Goal: Information Seeking & Learning: Learn about a topic

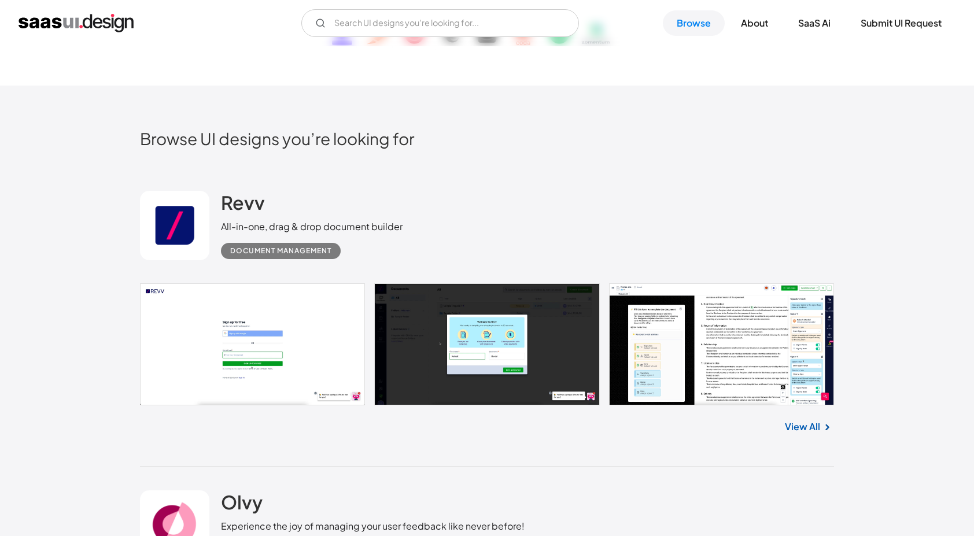
scroll to position [229, 0]
click at [281, 351] on link at bounding box center [487, 344] width 694 height 122
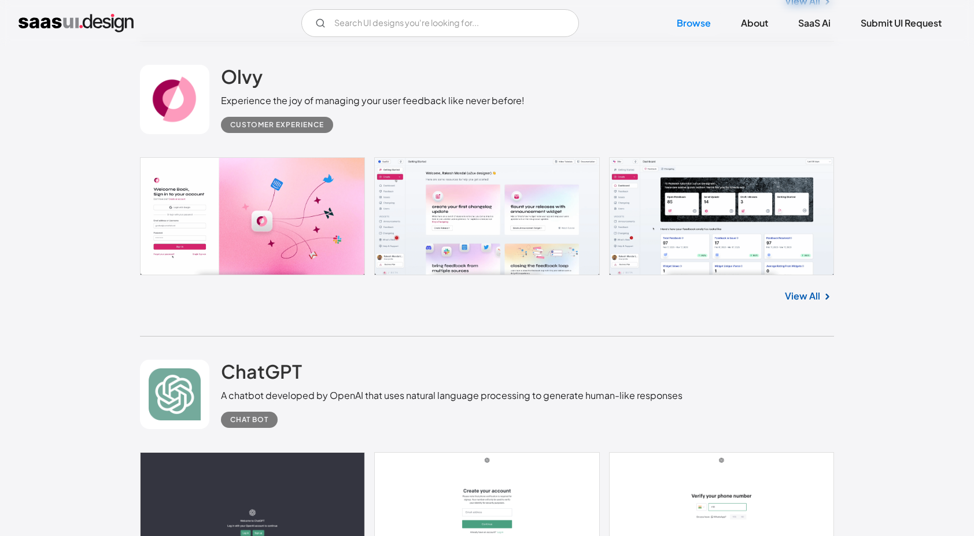
scroll to position [654, 0]
click at [306, 252] on link at bounding box center [487, 216] width 694 height 118
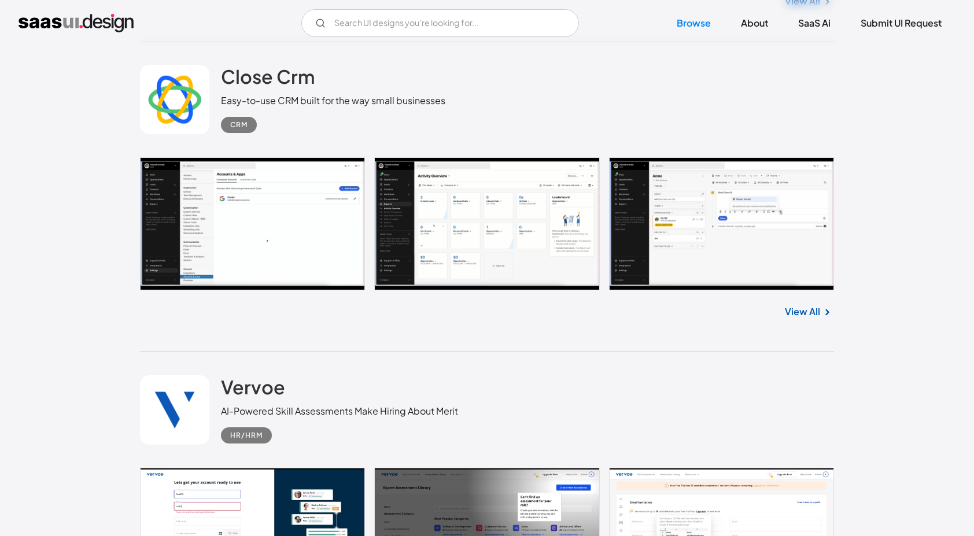
scroll to position [2189, 0]
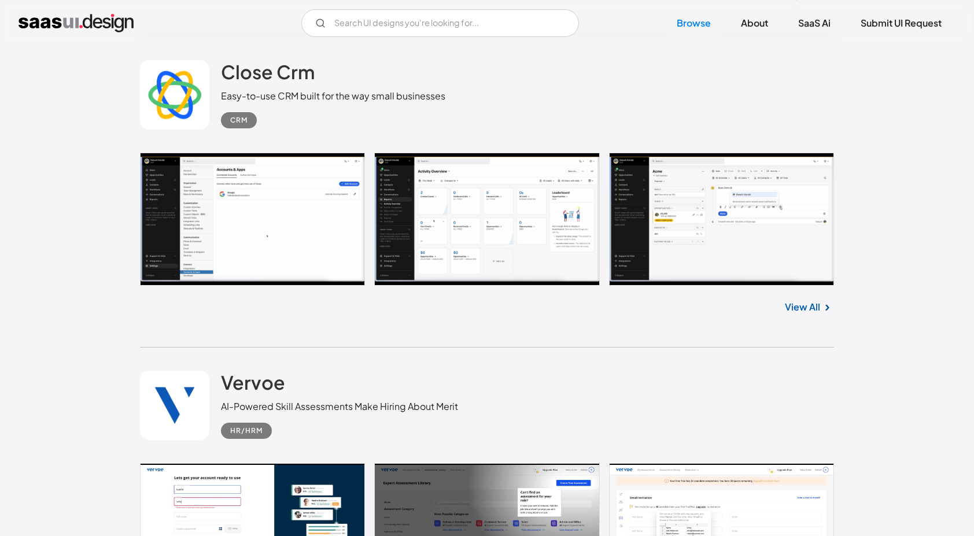
click at [325, 181] on link at bounding box center [487, 219] width 694 height 133
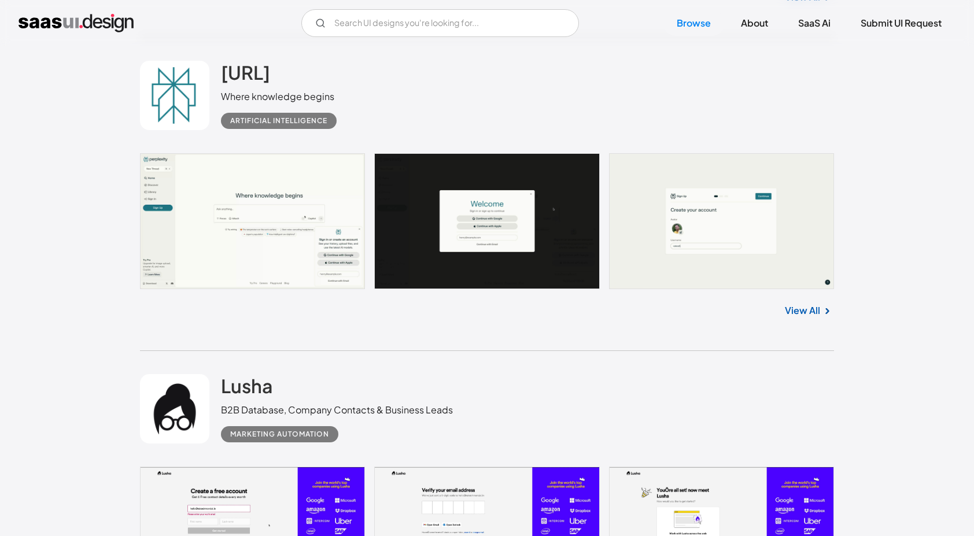
scroll to position [6419, 0]
click at [267, 238] on link at bounding box center [487, 222] width 694 height 136
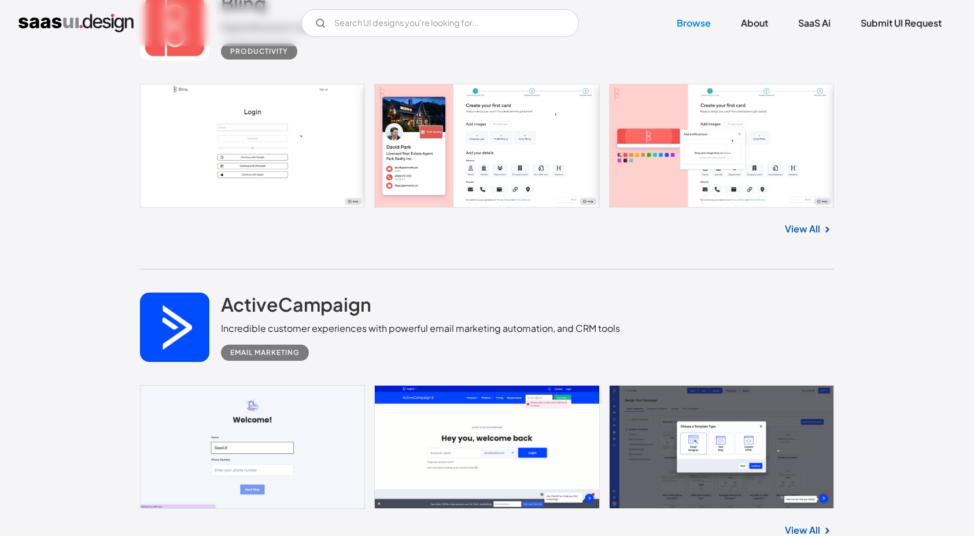
scroll to position [11444, 0]
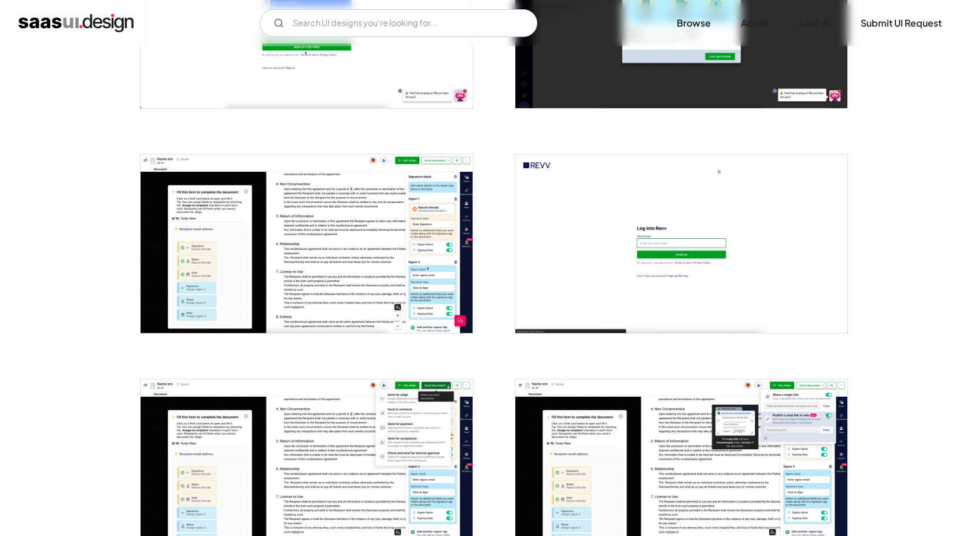
scroll to position [344, 0]
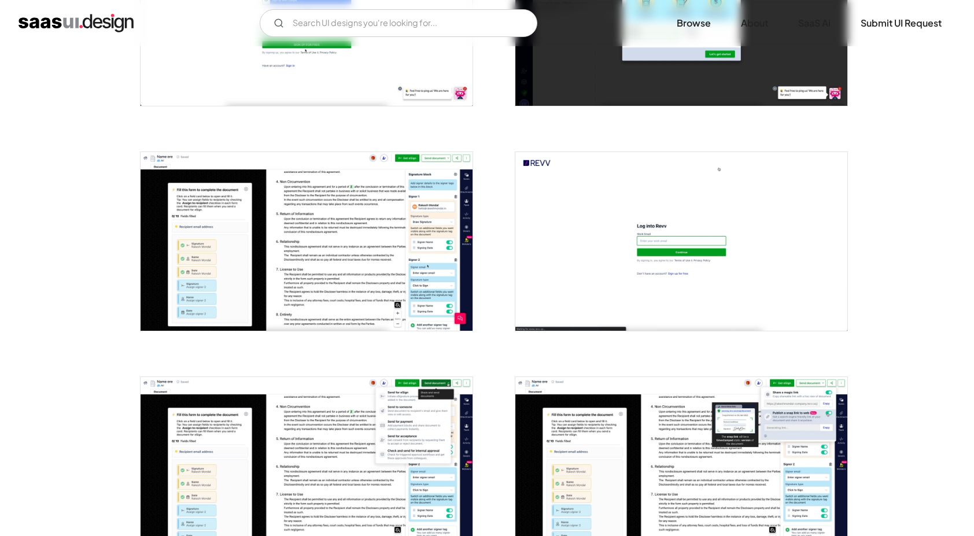
click at [291, 261] on img "open lightbox" at bounding box center [306, 241] width 332 height 179
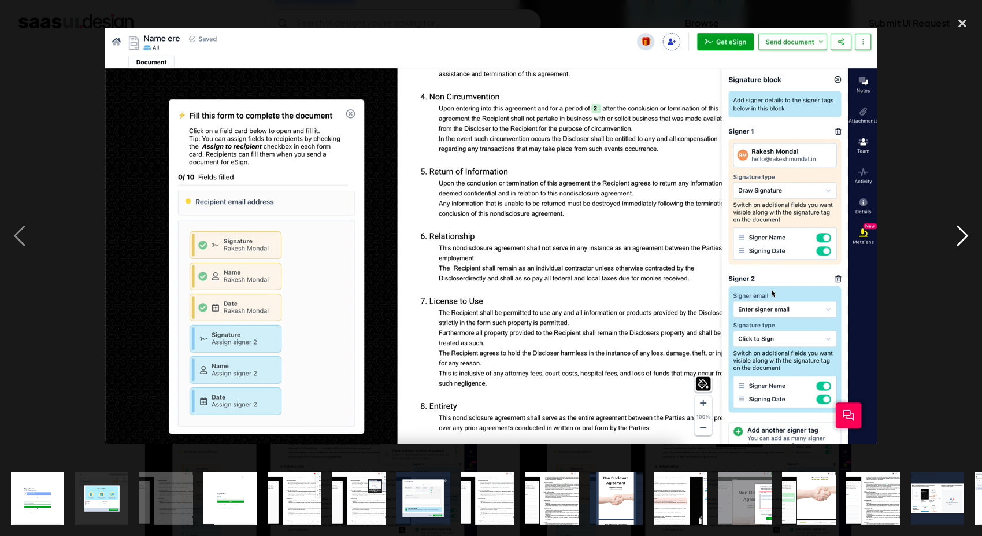
click at [960, 238] on div "next image" at bounding box center [962, 236] width 39 height 450
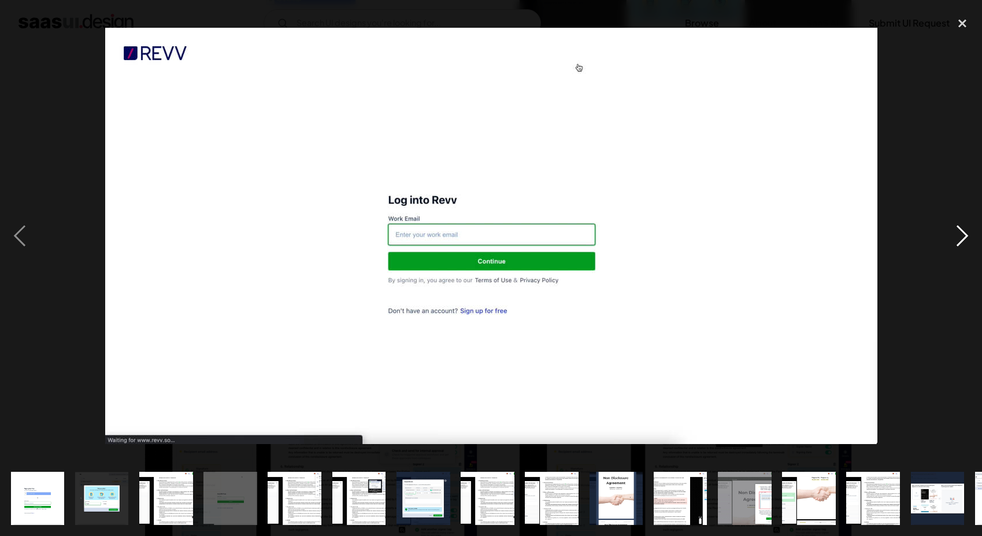
click at [960, 238] on div "next image" at bounding box center [962, 236] width 39 height 450
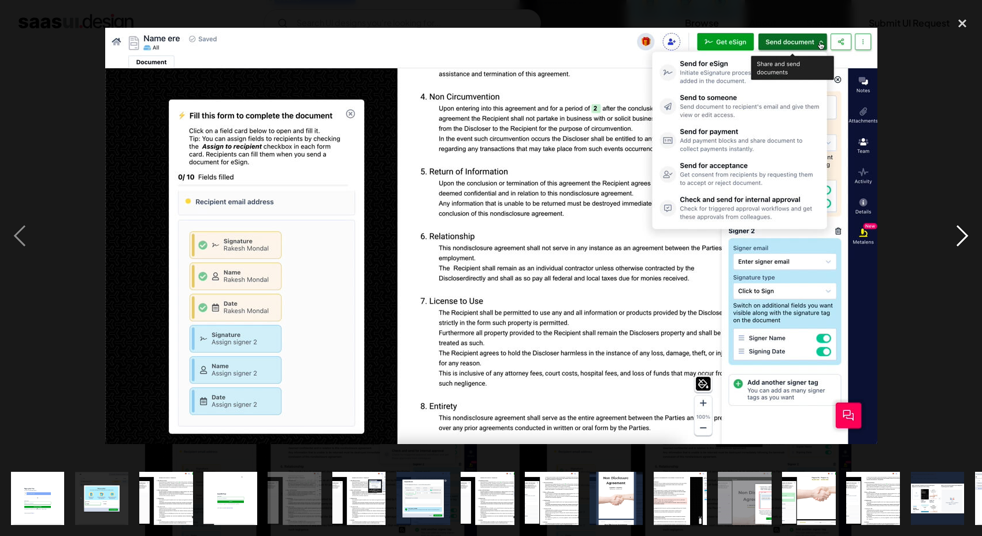
click at [960, 238] on div "next image" at bounding box center [962, 236] width 39 height 450
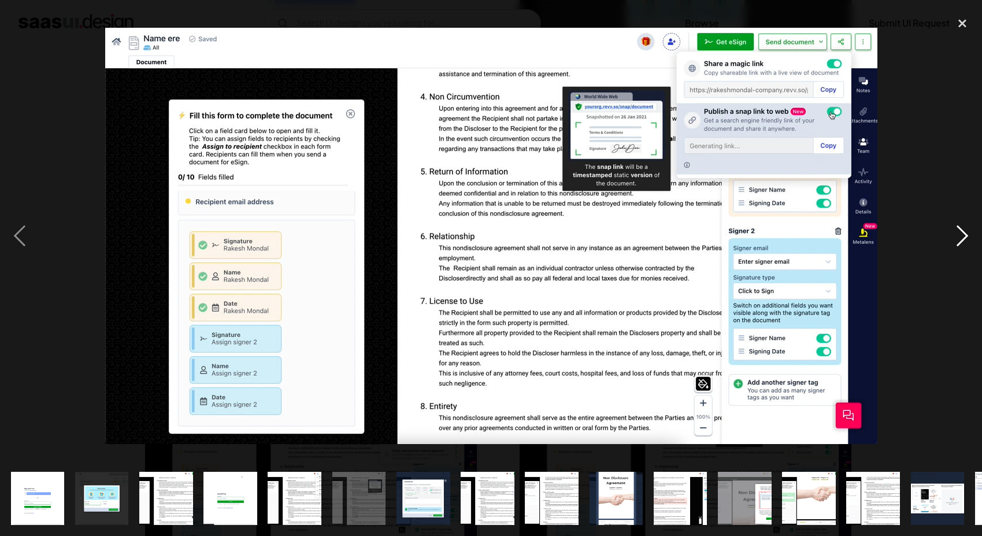
click at [960, 238] on div "next image" at bounding box center [962, 236] width 39 height 450
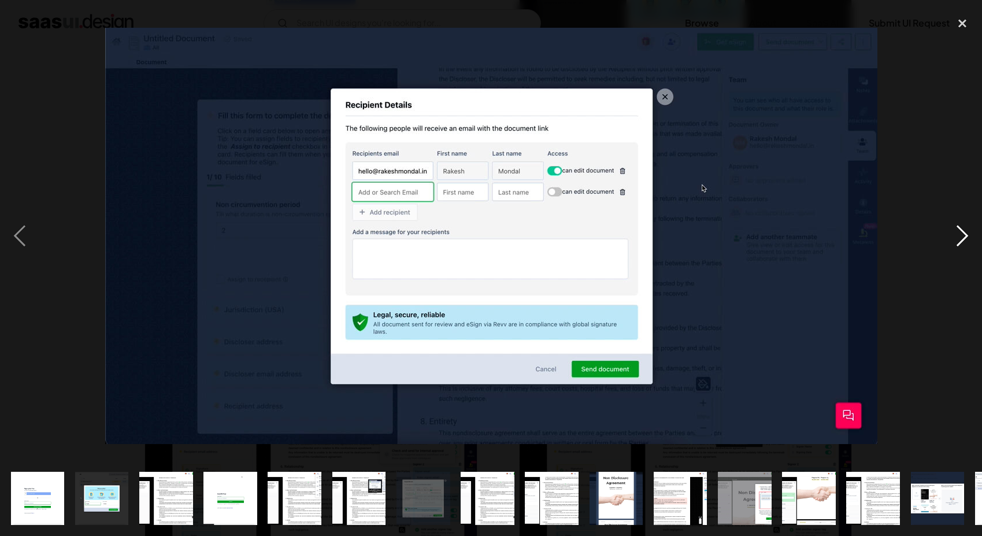
click at [960, 238] on div "next image" at bounding box center [962, 236] width 39 height 450
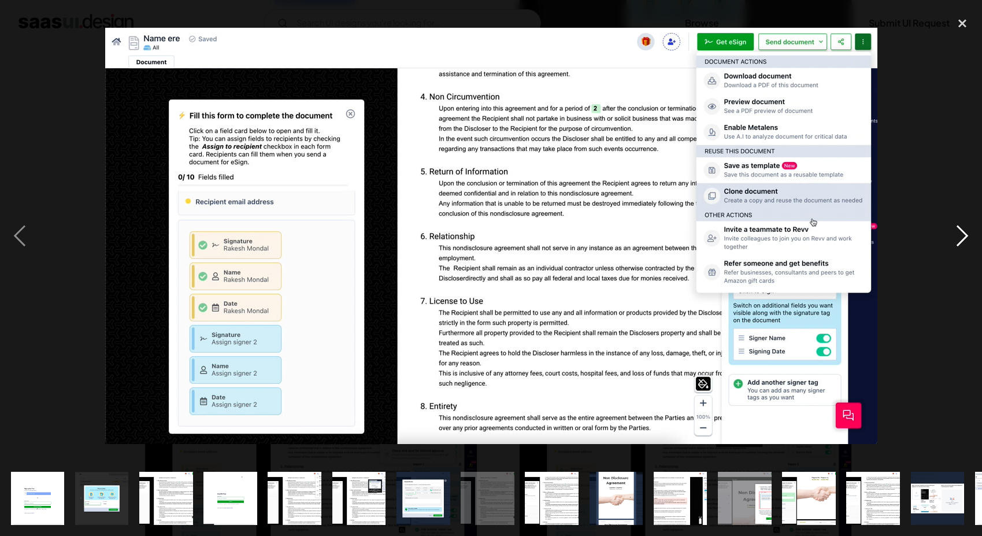
click at [960, 238] on div "next image" at bounding box center [962, 236] width 39 height 450
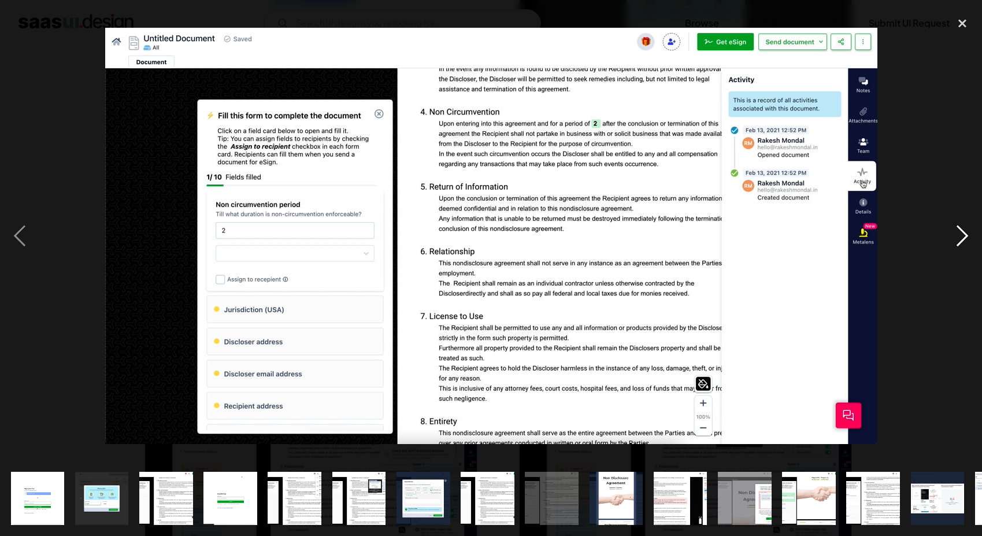
click at [960, 238] on div "next image" at bounding box center [962, 236] width 39 height 450
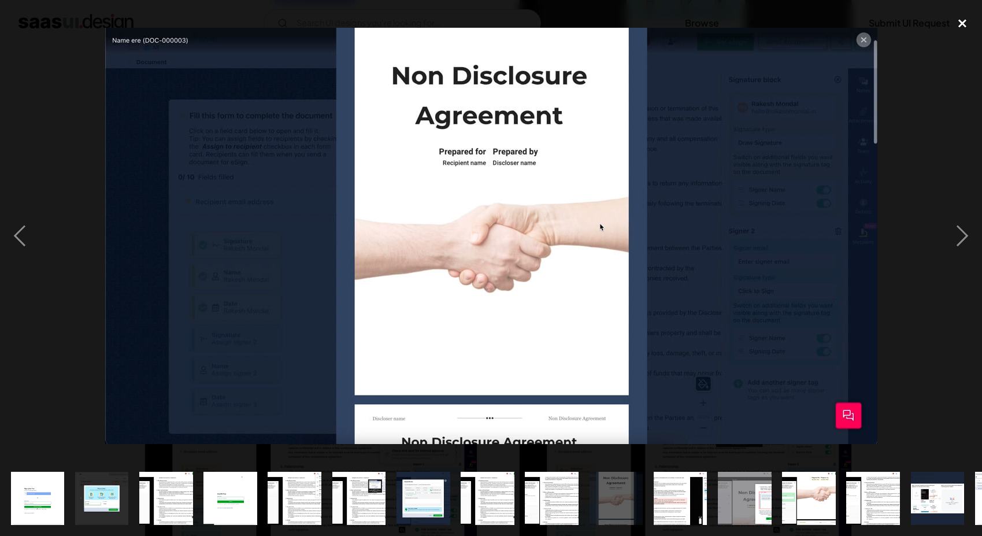
click at [954, 24] on div "close lightbox" at bounding box center [962, 23] width 39 height 25
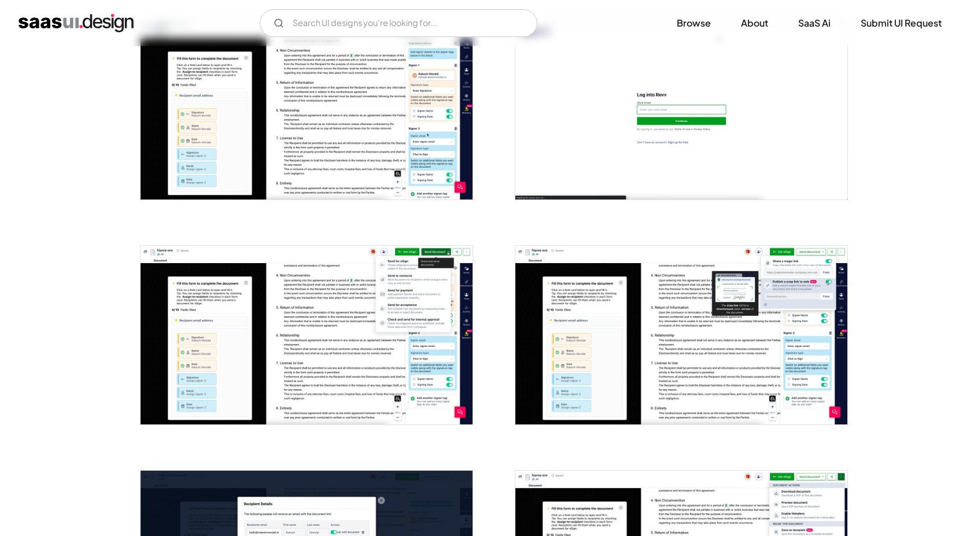
scroll to position [552, 0]
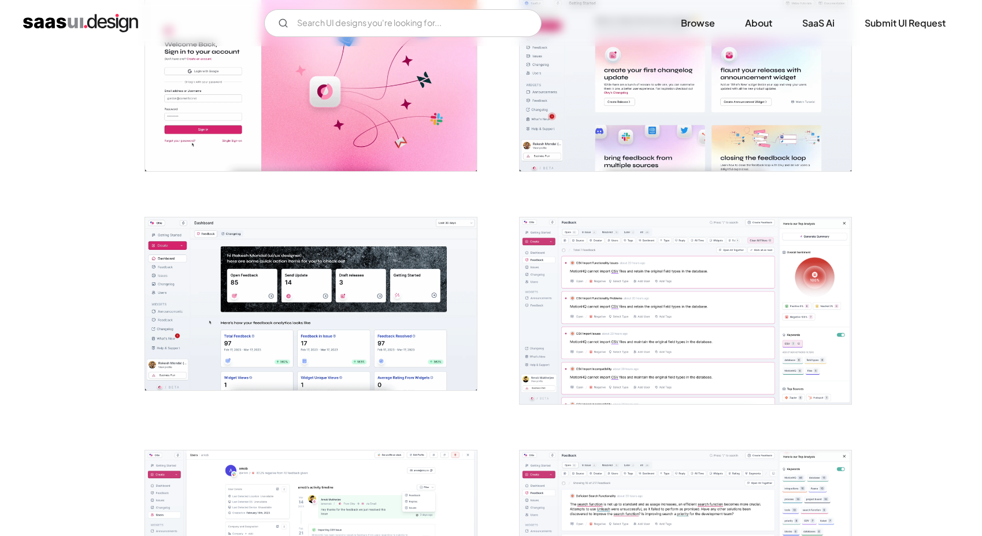
scroll to position [276, 0]
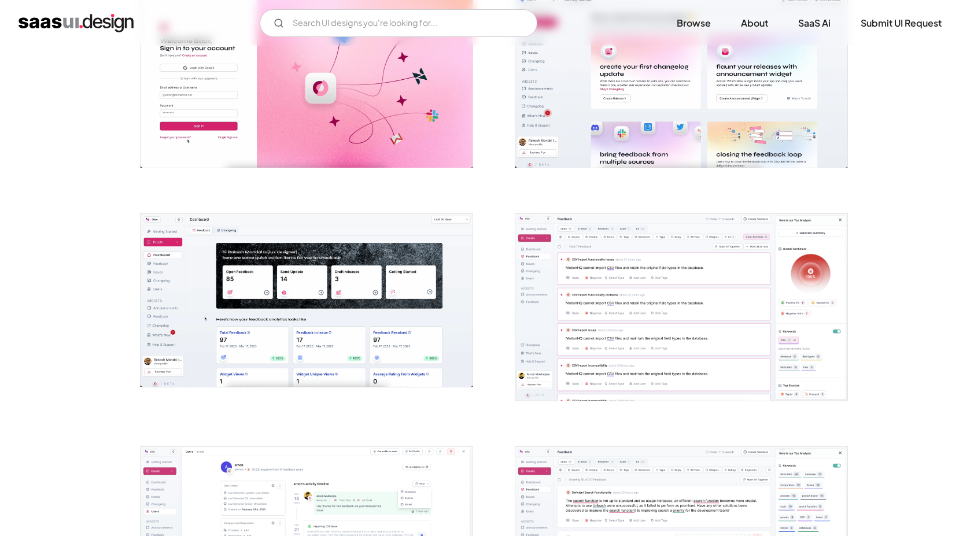
click at [643, 321] on img "open lightbox" at bounding box center [681, 307] width 332 height 187
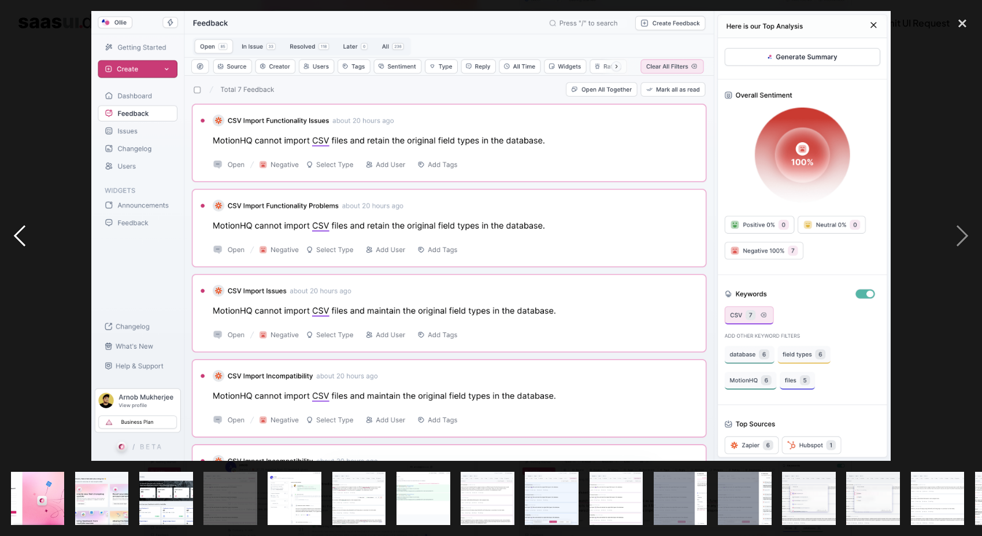
click at [26, 223] on div "previous image" at bounding box center [19, 236] width 39 height 450
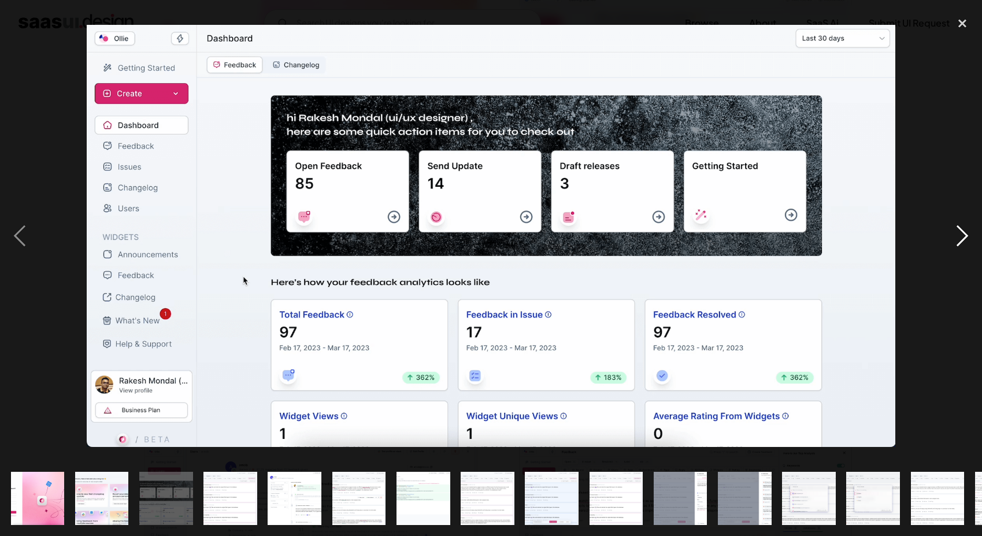
click at [958, 238] on div "next image" at bounding box center [962, 236] width 39 height 450
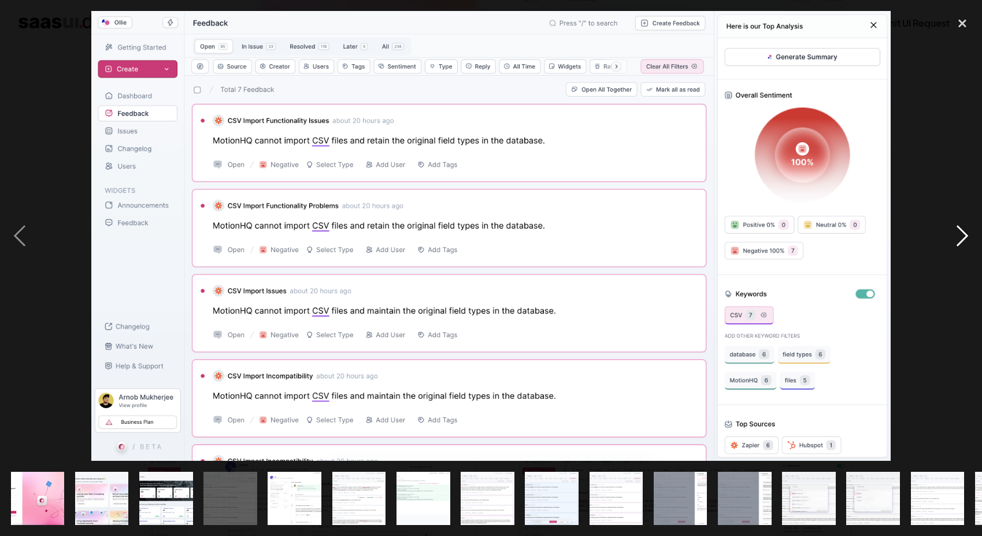
click at [954, 239] on div "next image" at bounding box center [962, 236] width 39 height 450
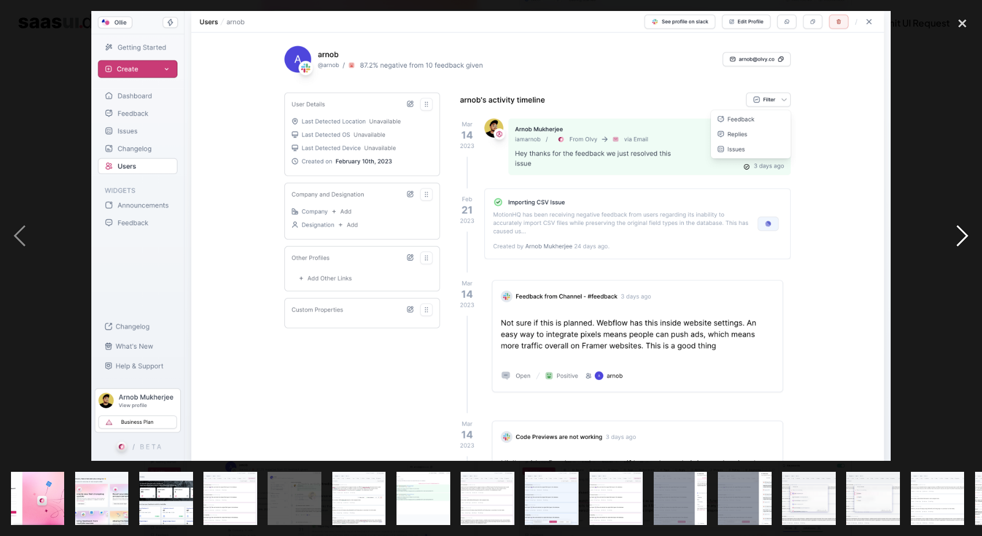
click at [954, 239] on div "next image" at bounding box center [962, 236] width 39 height 450
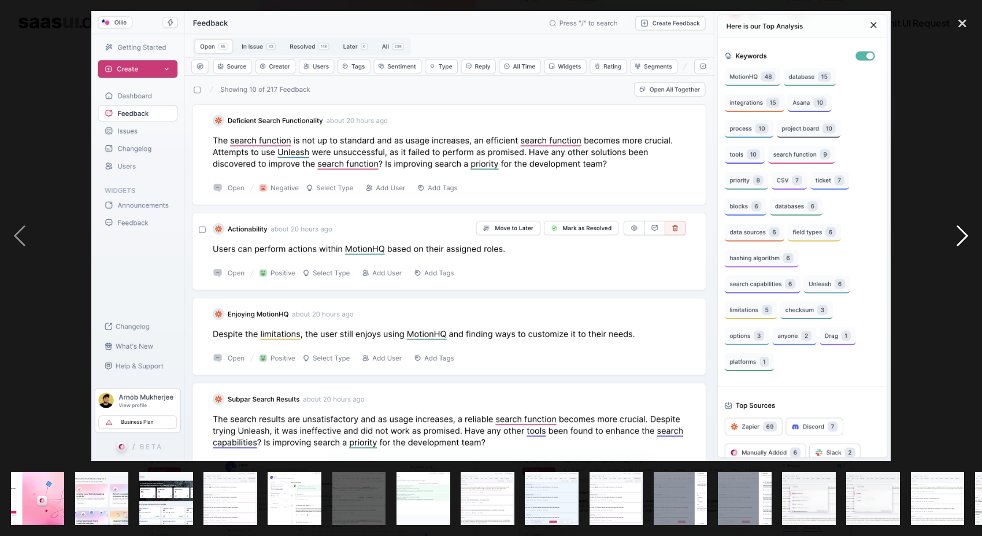
click at [954, 239] on div "next image" at bounding box center [962, 236] width 39 height 450
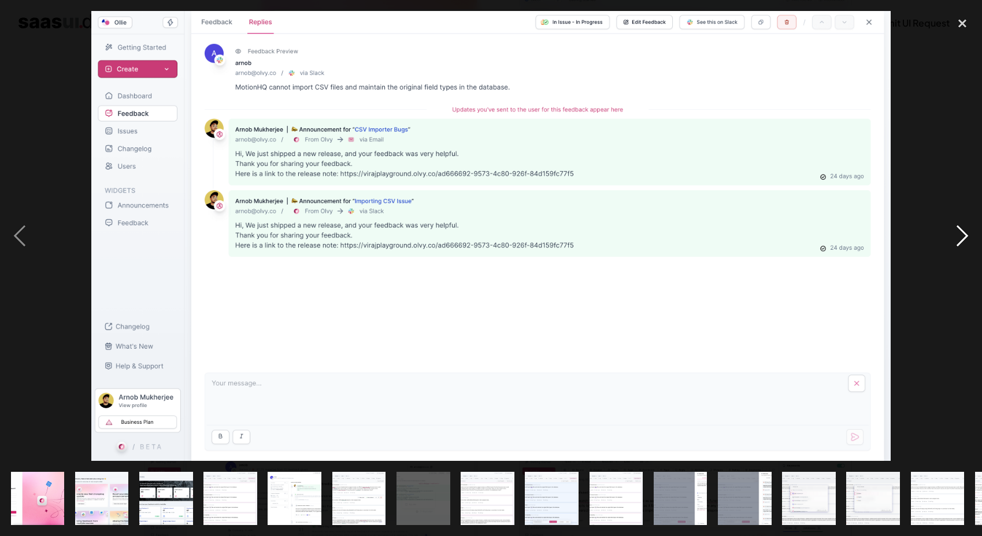
click at [953, 239] on div "next image" at bounding box center [962, 236] width 39 height 450
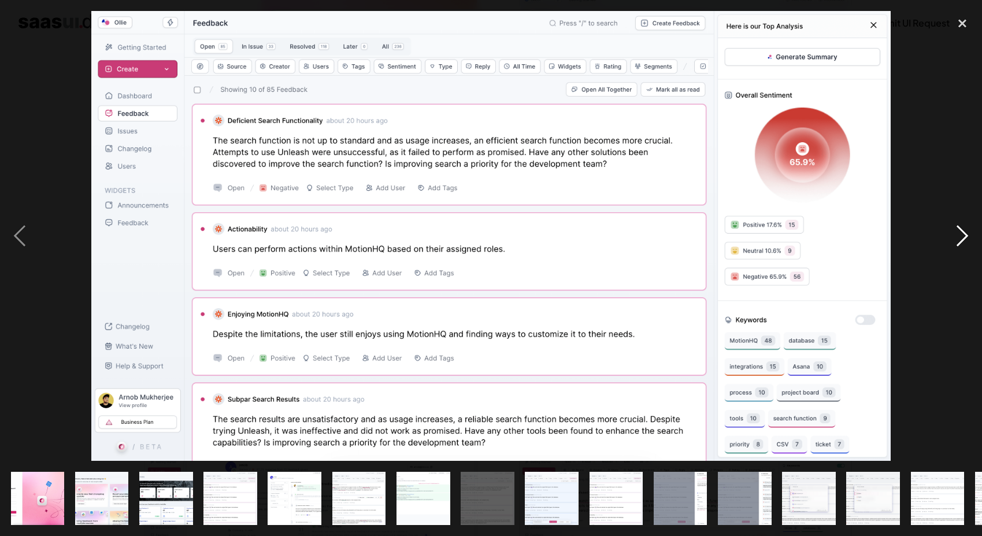
click at [959, 236] on div "next image" at bounding box center [962, 236] width 39 height 450
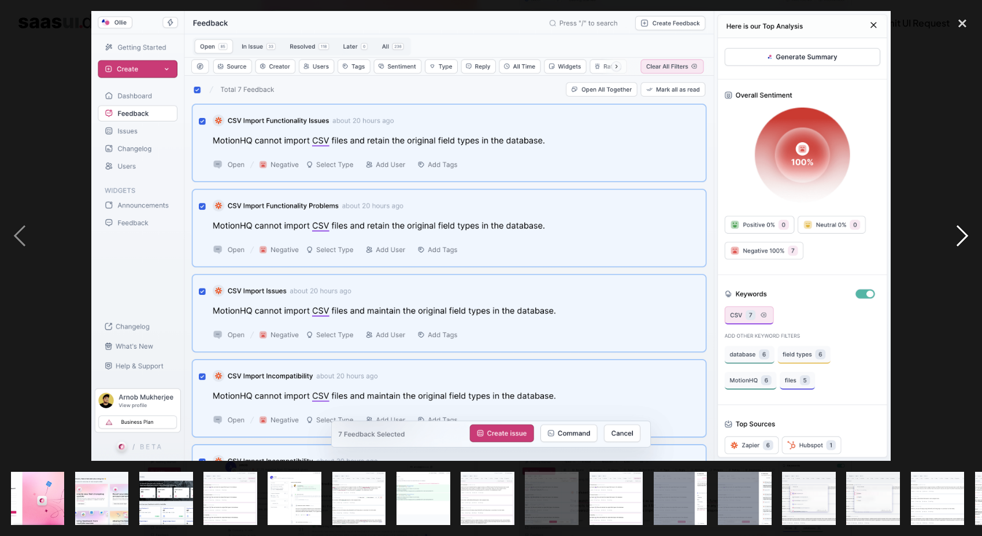
click at [959, 236] on div "next image" at bounding box center [962, 236] width 39 height 450
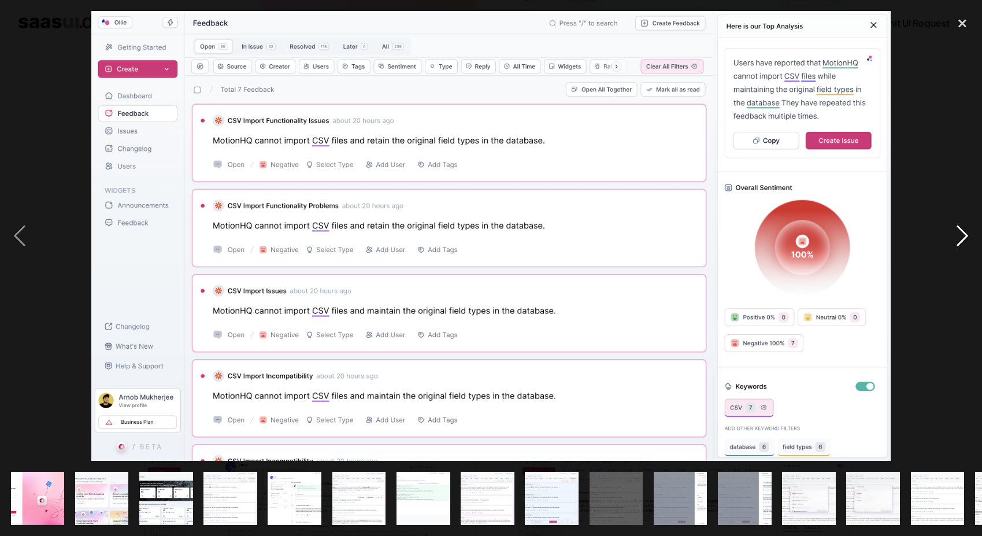
click at [959, 236] on div "next image" at bounding box center [962, 236] width 39 height 450
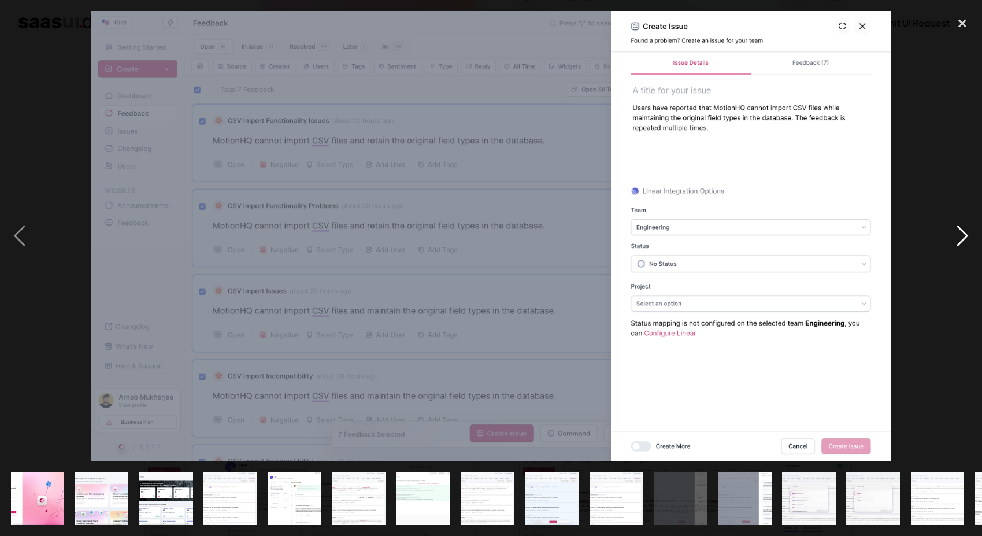
click at [959, 236] on div "next image" at bounding box center [962, 236] width 39 height 450
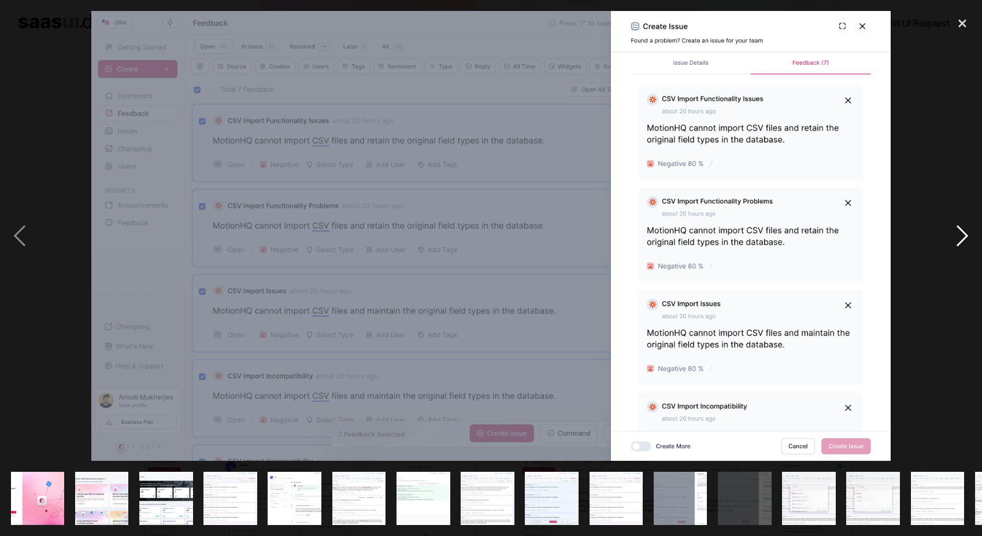
click at [959, 236] on div "next image" at bounding box center [962, 236] width 39 height 450
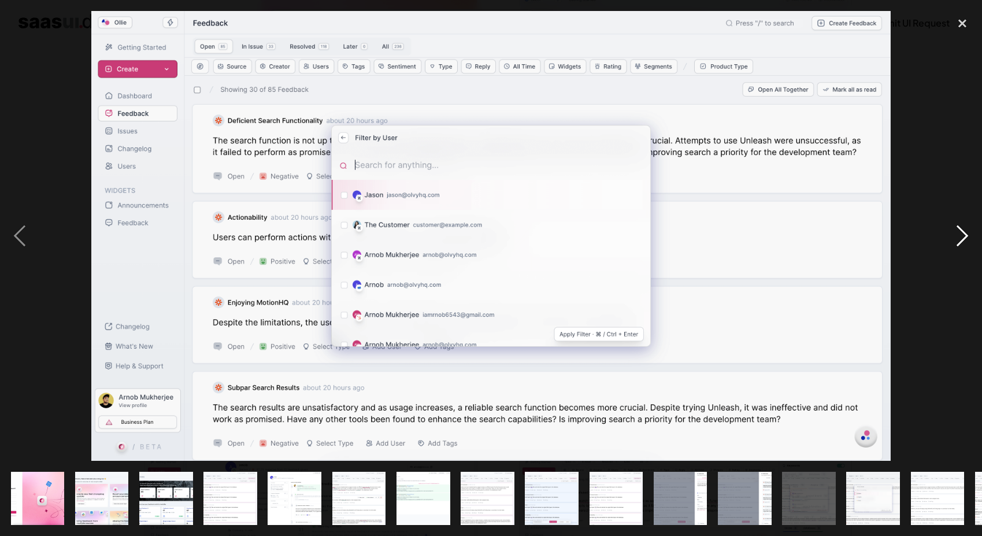
click at [959, 236] on div "next image" at bounding box center [962, 236] width 39 height 450
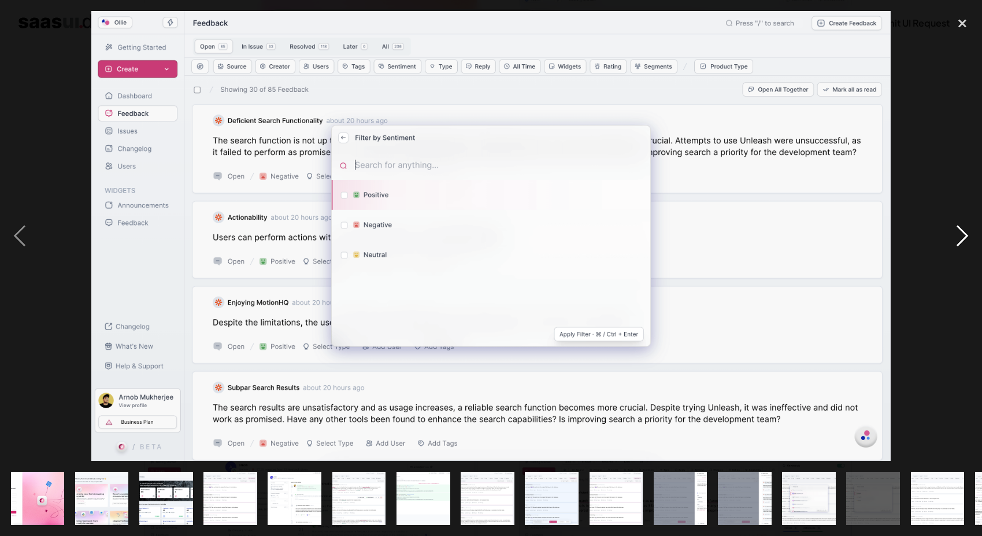
click at [959, 236] on div "next image" at bounding box center [962, 236] width 39 height 450
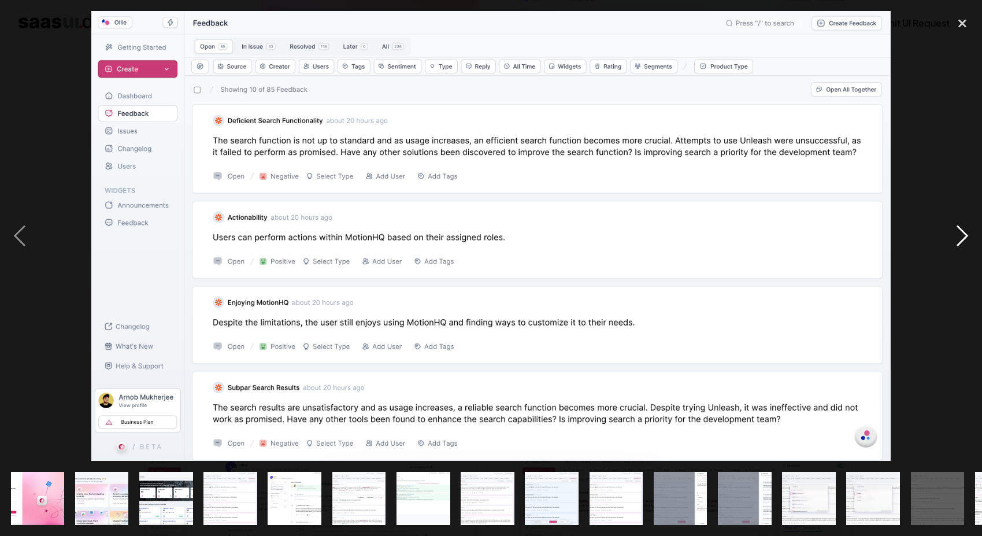
click at [959, 236] on div "next image" at bounding box center [962, 236] width 39 height 450
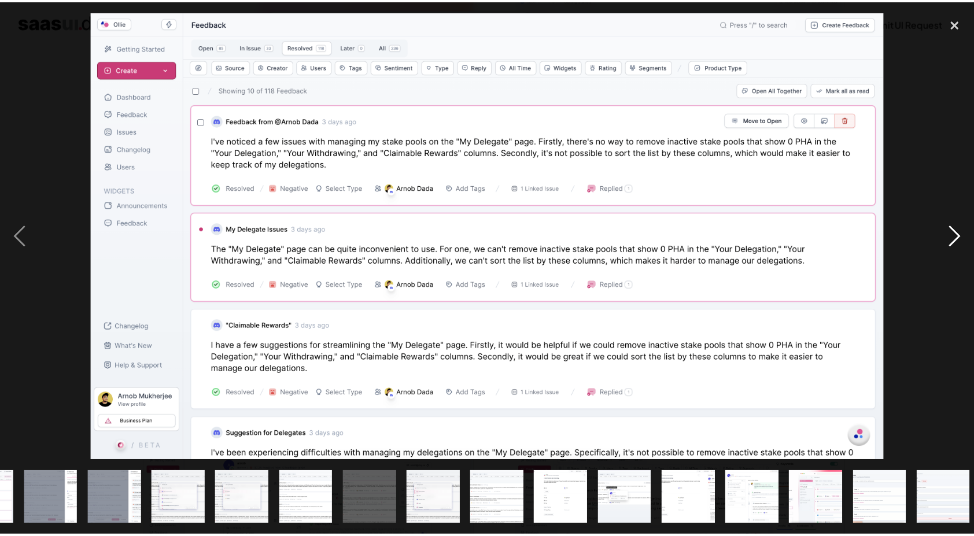
scroll to position [0, 635]
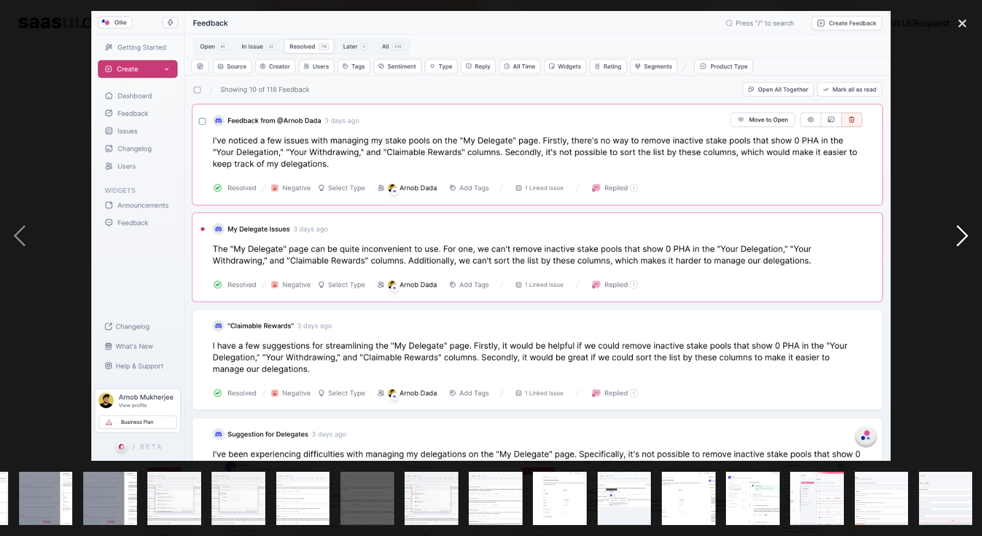
click at [959, 236] on div "next image" at bounding box center [962, 236] width 39 height 450
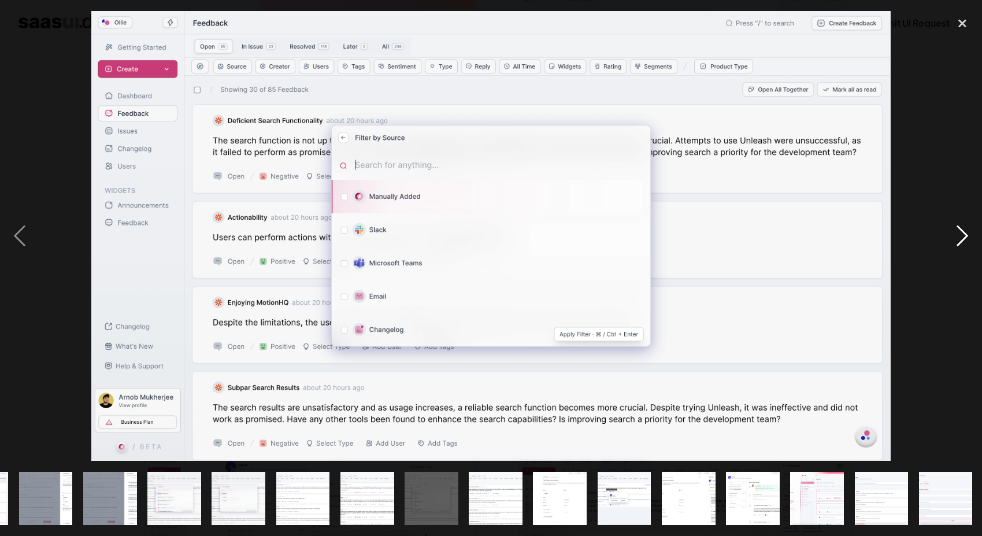
click at [959, 236] on div "next image" at bounding box center [962, 236] width 39 height 450
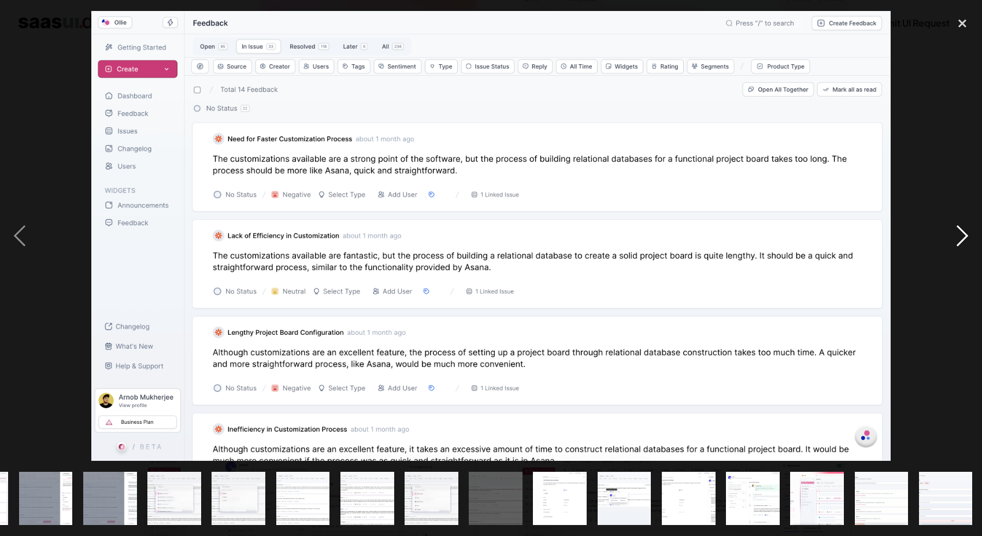
click at [959, 236] on div "next image" at bounding box center [962, 236] width 39 height 450
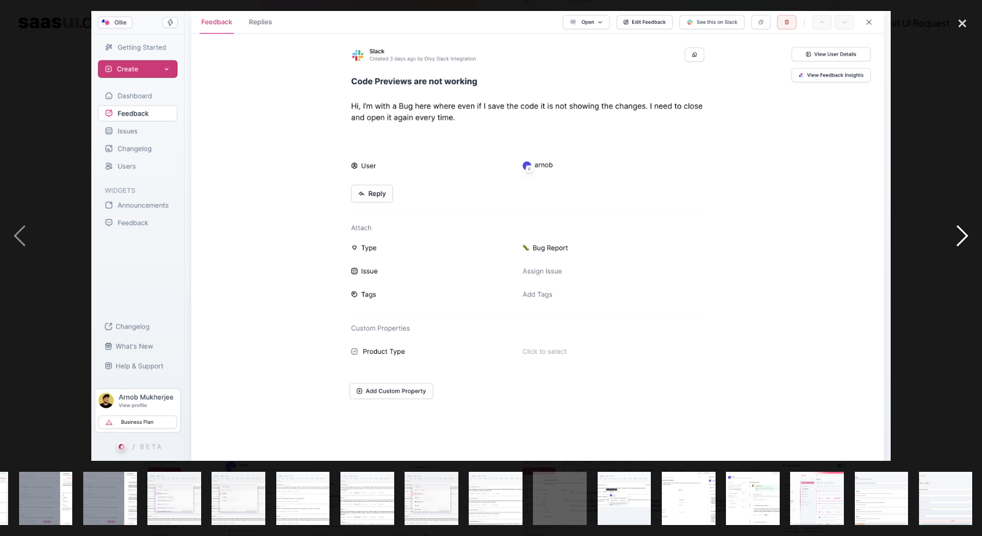
click at [959, 236] on div "next image" at bounding box center [962, 236] width 39 height 450
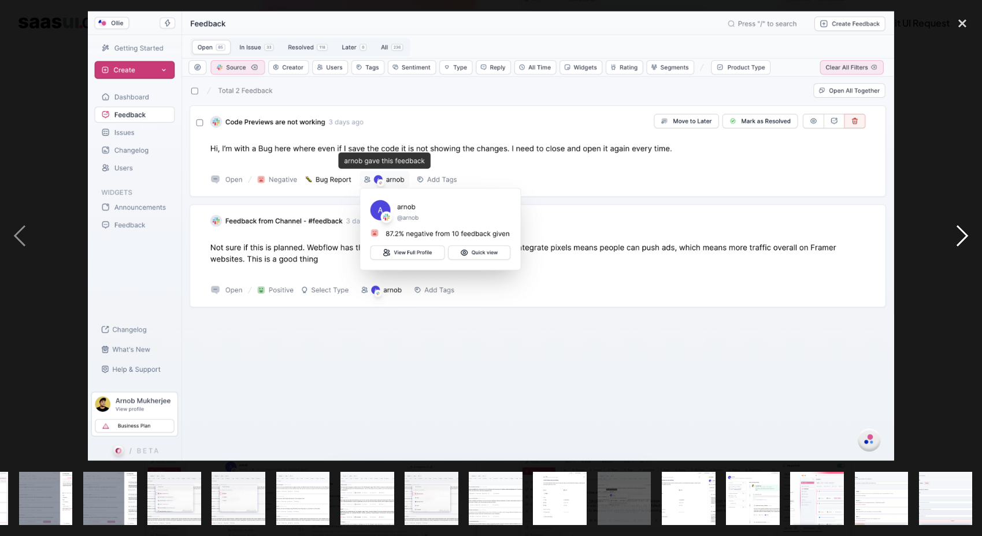
click at [959, 236] on div "next image" at bounding box center [962, 236] width 39 height 450
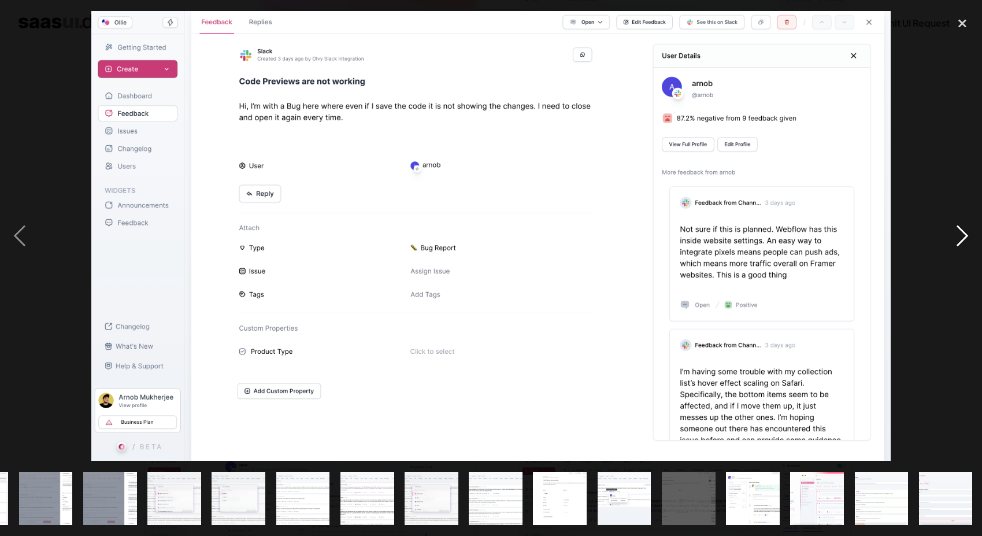
click at [959, 236] on div "next image" at bounding box center [962, 236] width 39 height 450
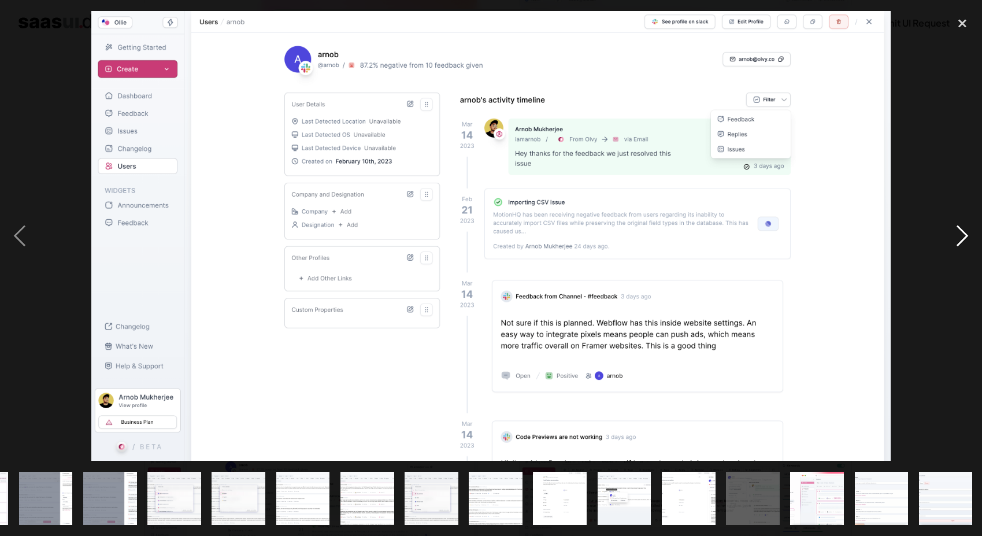
click at [959, 236] on div "next image" at bounding box center [962, 236] width 39 height 450
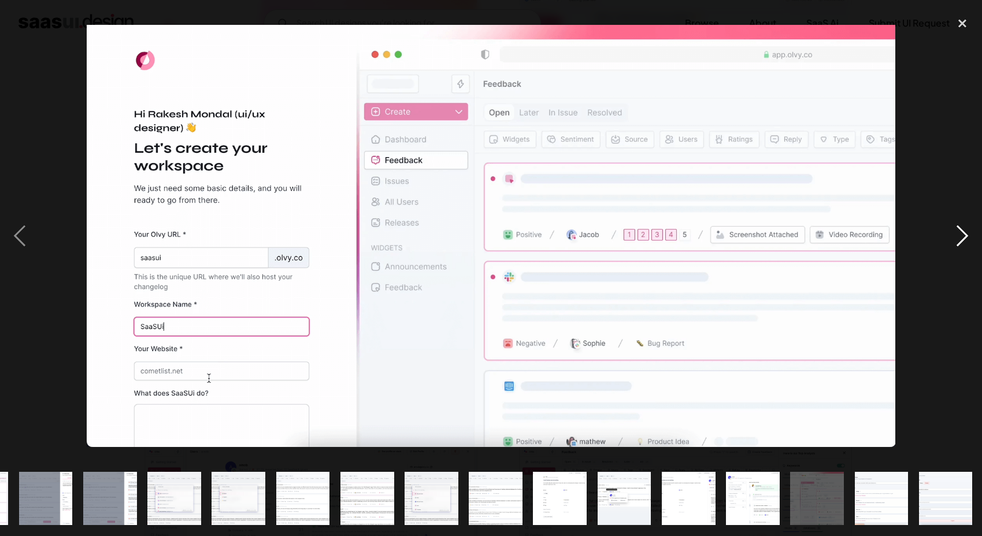
click at [957, 221] on div "next image" at bounding box center [962, 236] width 39 height 450
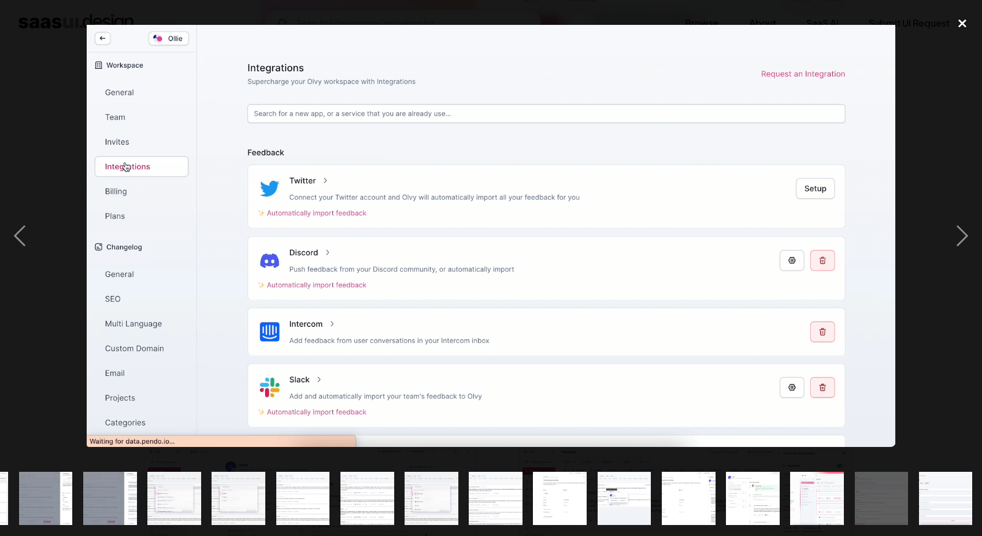
click at [961, 20] on div "close lightbox" at bounding box center [962, 23] width 39 height 25
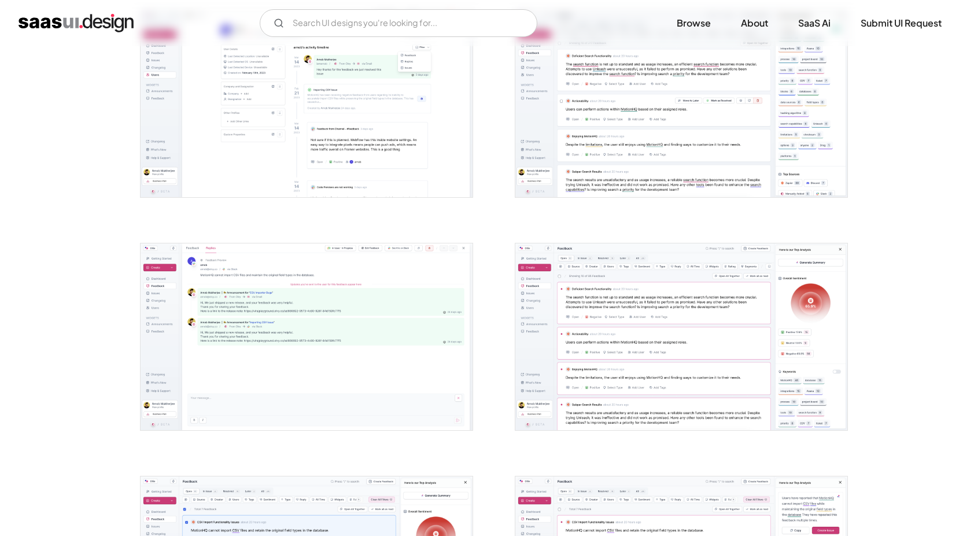
scroll to position [726, 0]
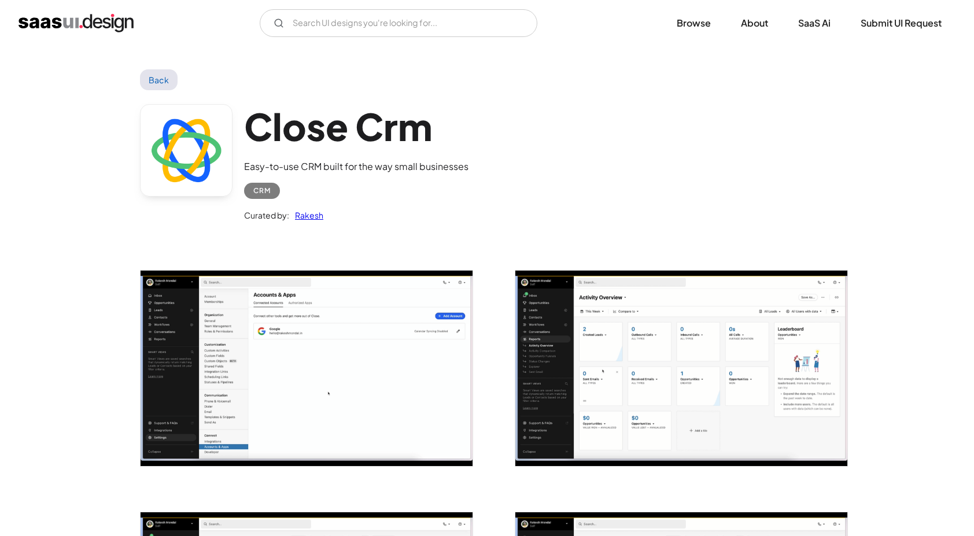
click at [199, 410] on img "open lightbox" at bounding box center [306, 368] width 332 height 195
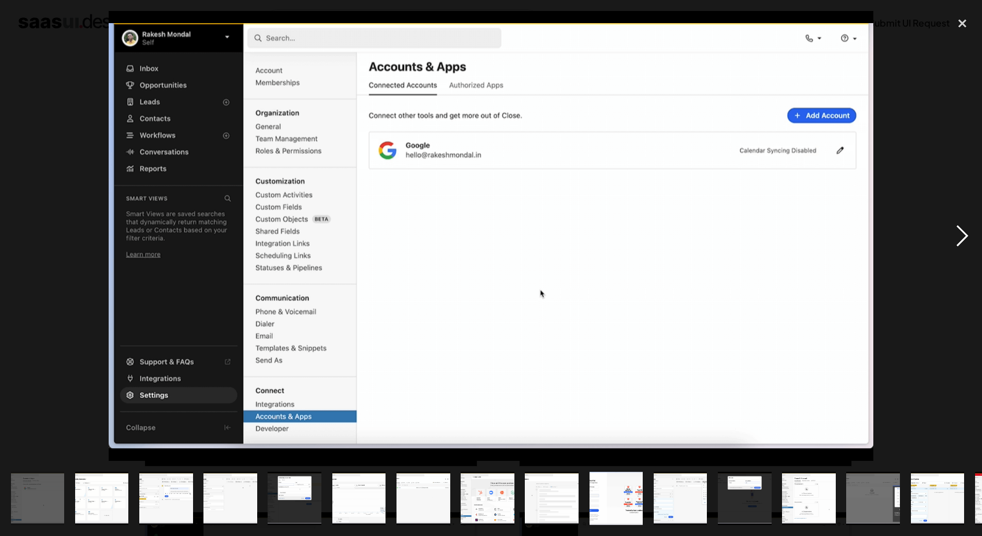
click at [953, 234] on div "next image" at bounding box center [962, 236] width 39 height 450
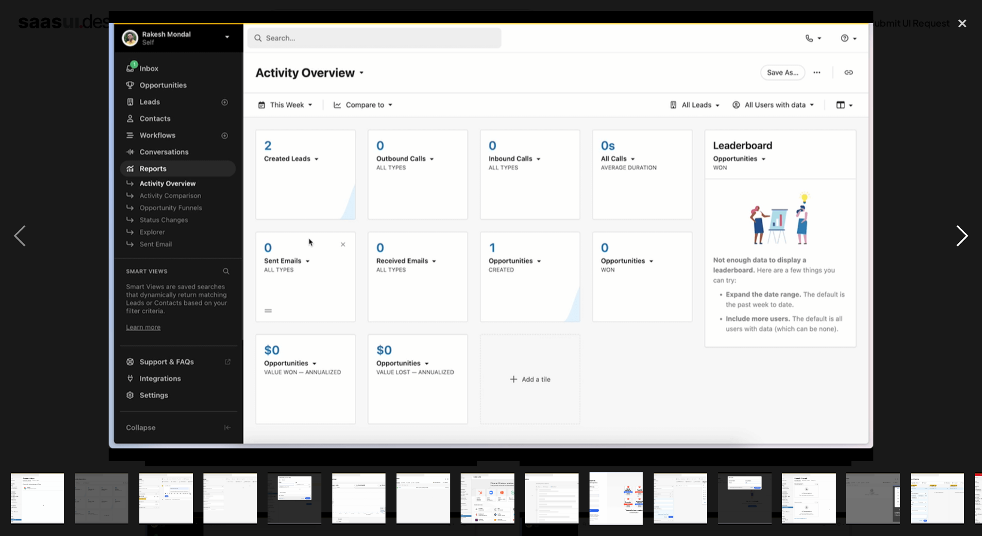
click at [957, 233] on div "next image" at bounding box center [962, 236] width 39 height 450
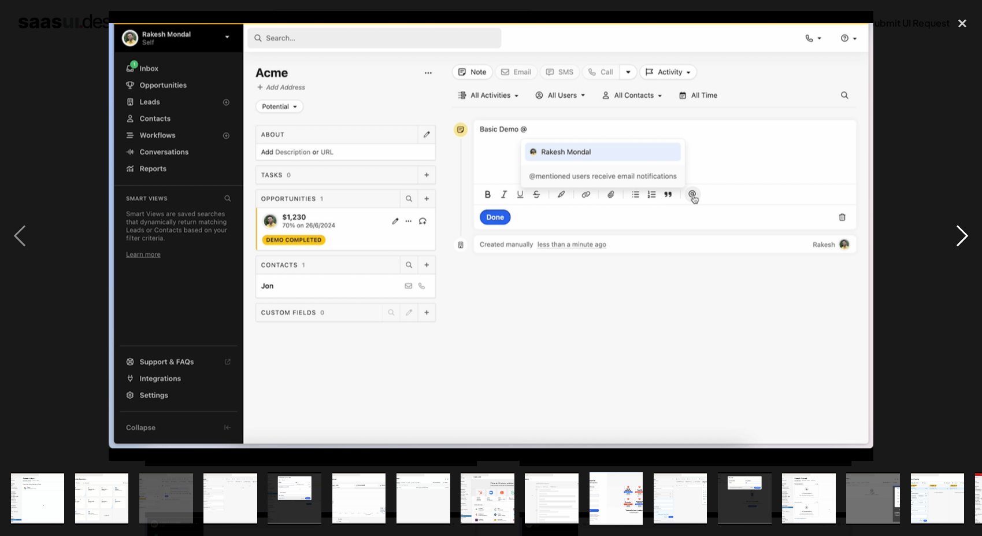
click at [957, 233] on div "next image" at bounding box center [962, 236] width 39 height 450
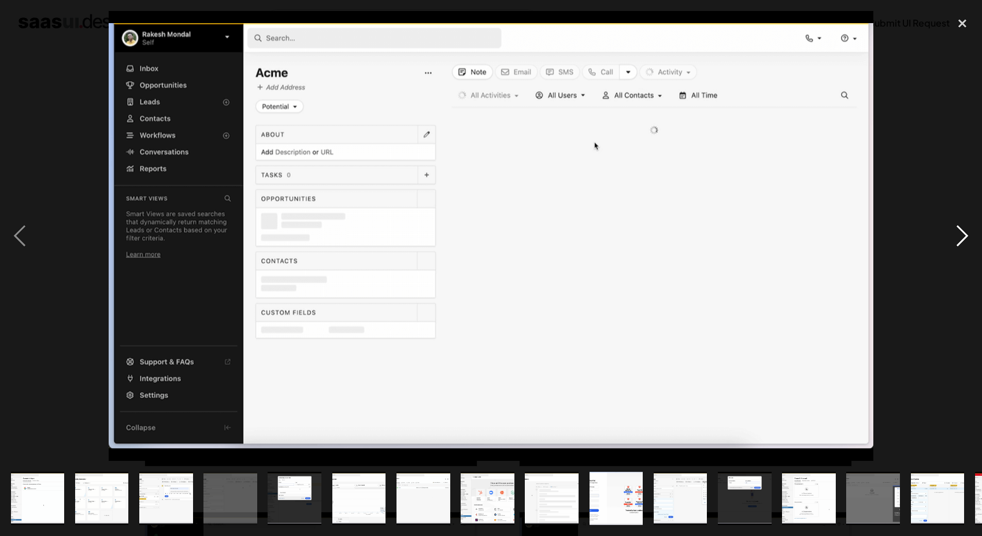
click at [957, 233] on div "next image" at bounding box center [962, 236] width 39 height 450
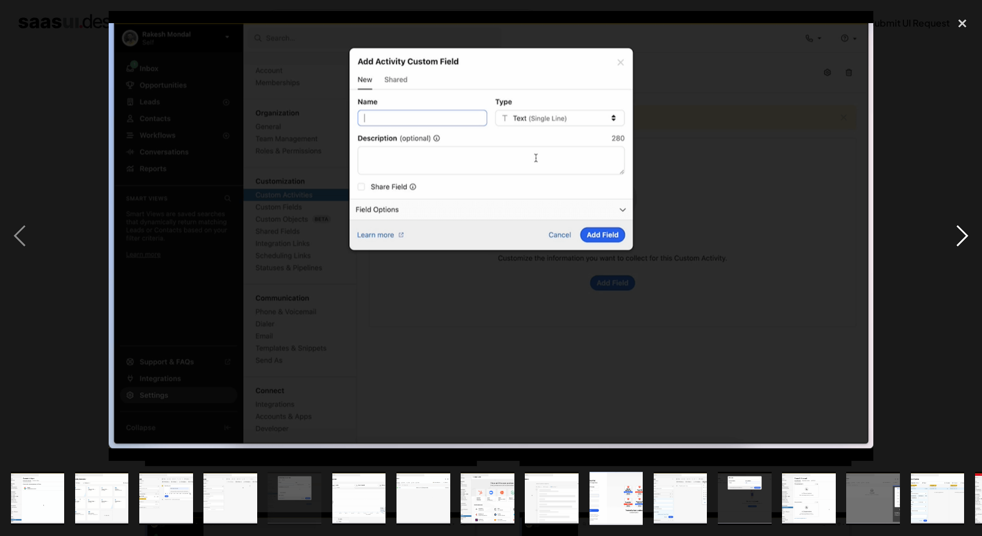
click at [957, 233] on div "next image" at bounding box center [962, 236] width 39 height 450
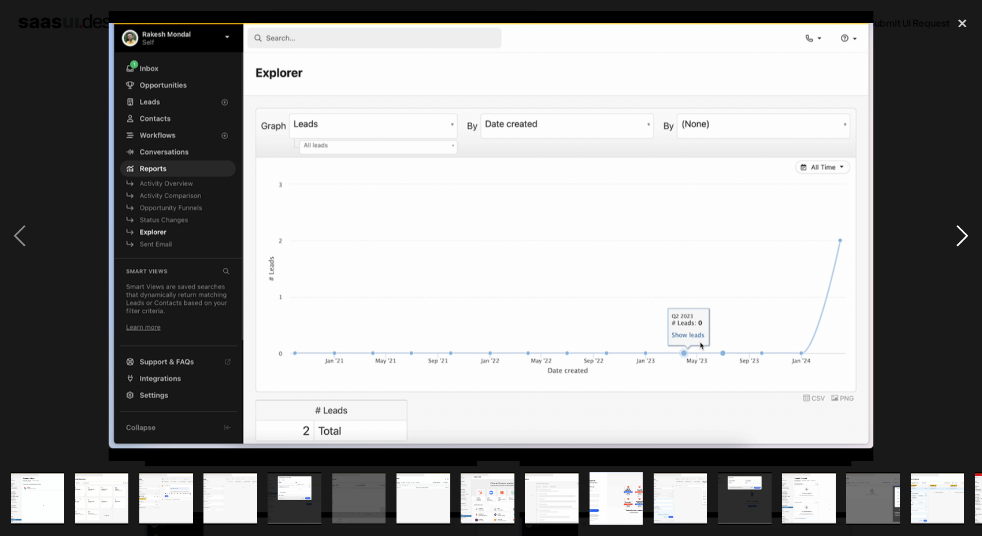
click at [957, 233] on div "next image" at bounding box center [962, 236] width 39 height 450
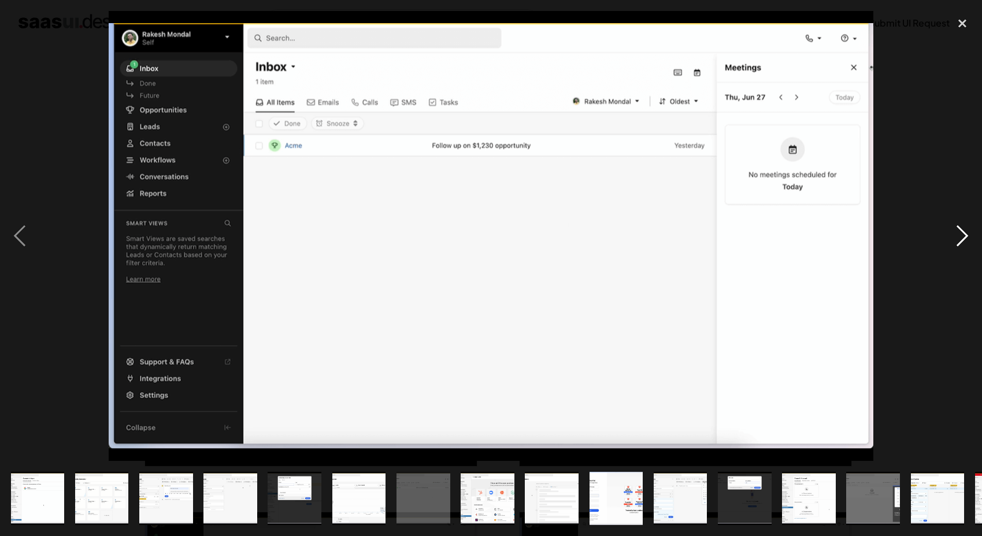
click at [957, 233] on div "next image" at bounding box center [962, 236] width 39 height 450
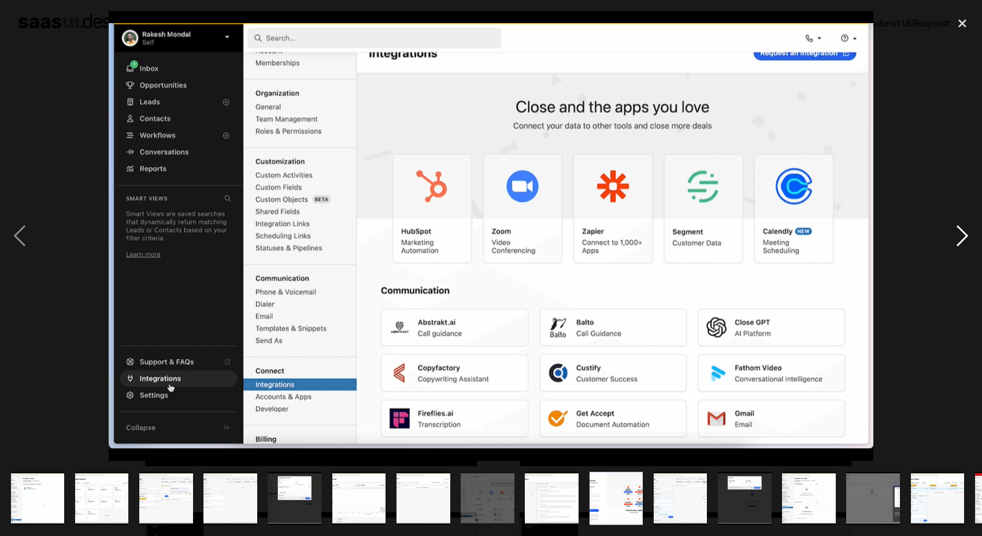
click at [957, 233] on div "next image" at bounding box center [962, 236] width 39 height 450
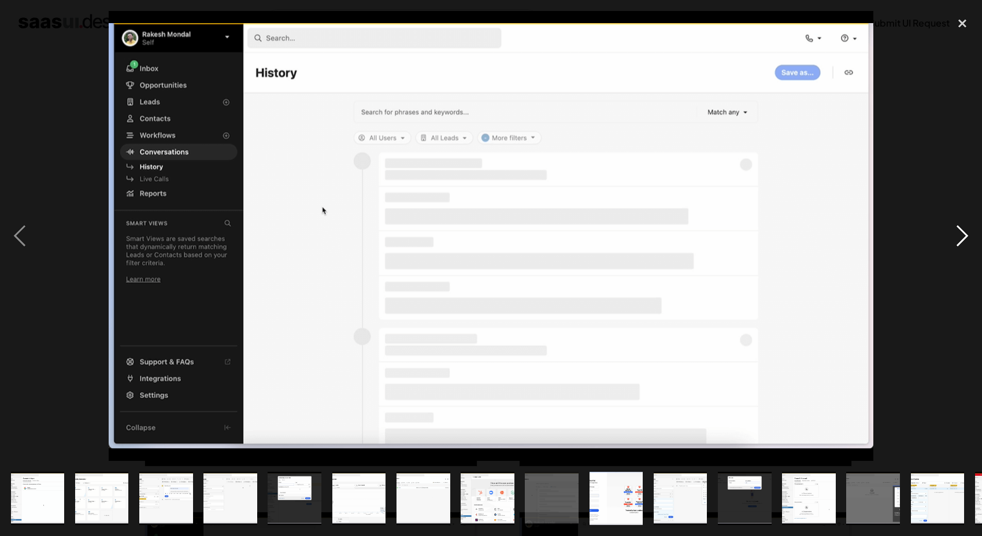
click at [957, 233] on div "next image" at bounding box center [962, 236] width 39 height 450
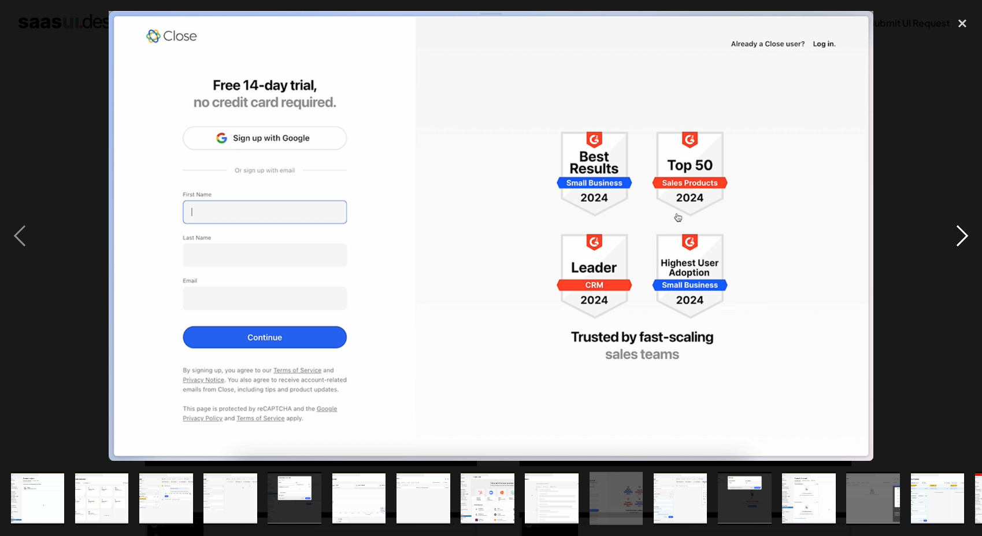
click at [957, 233] on div "next image" at bounding box center [962, 236] width 39 height 450
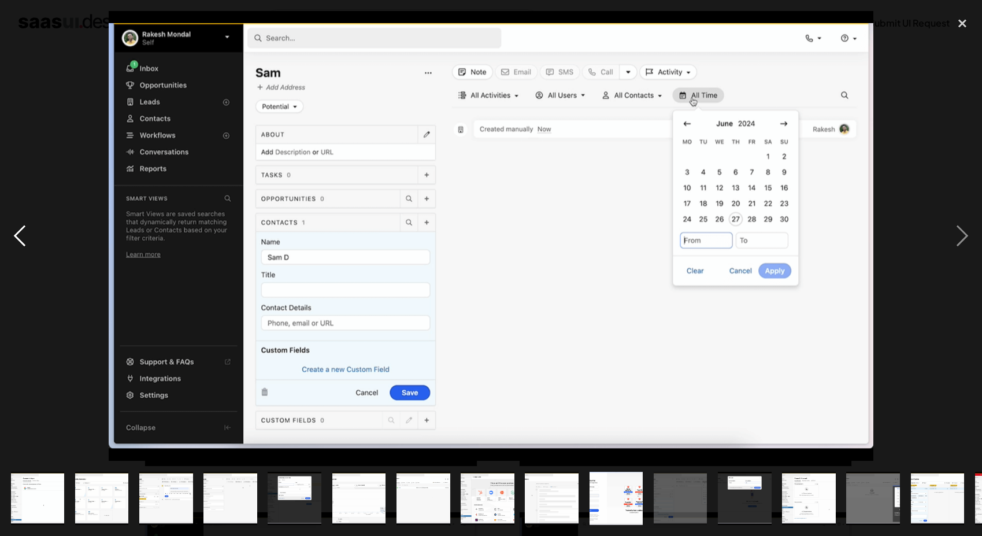
click at [16, 238] on div "previous image" at bounding box center [19, 236] width 39 height 450
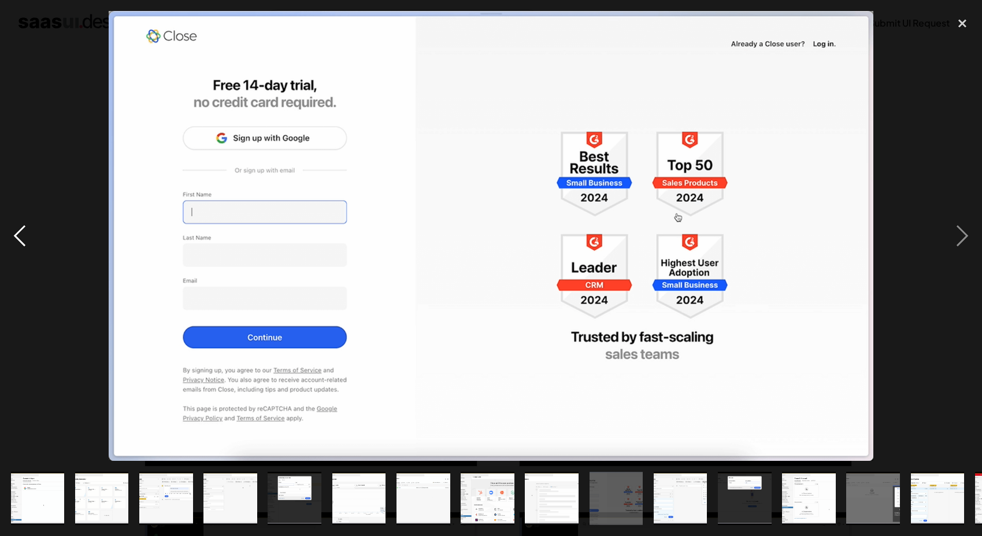
click at [16, 238] on div "previous image" at bounding box center [19, 236] width 39 height 450
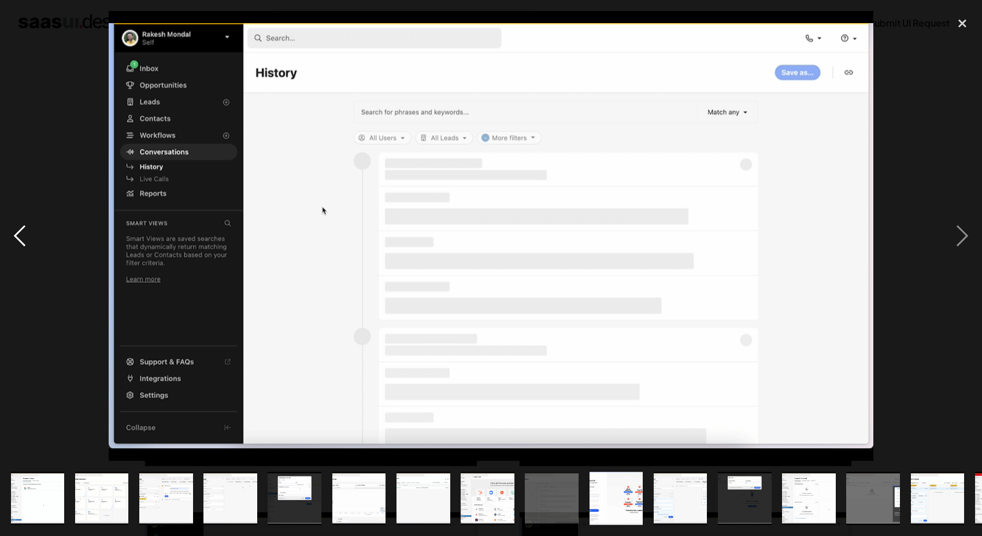
click at [16, 238] on div "previous image" at bounding box center [19, 236] width 39 height 450
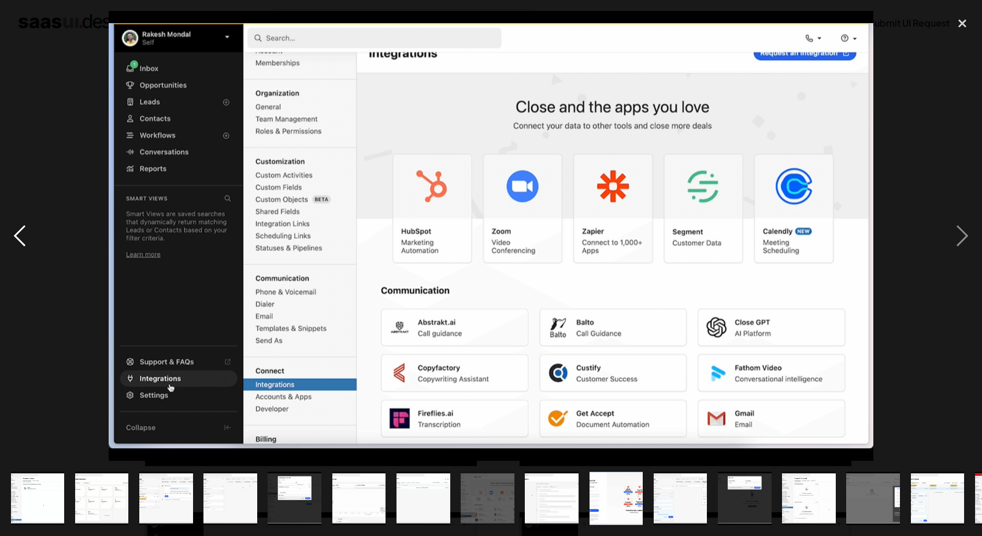
click at [27, 239] on div "previous image" at bounding box center [19, 236] width 39 height 450
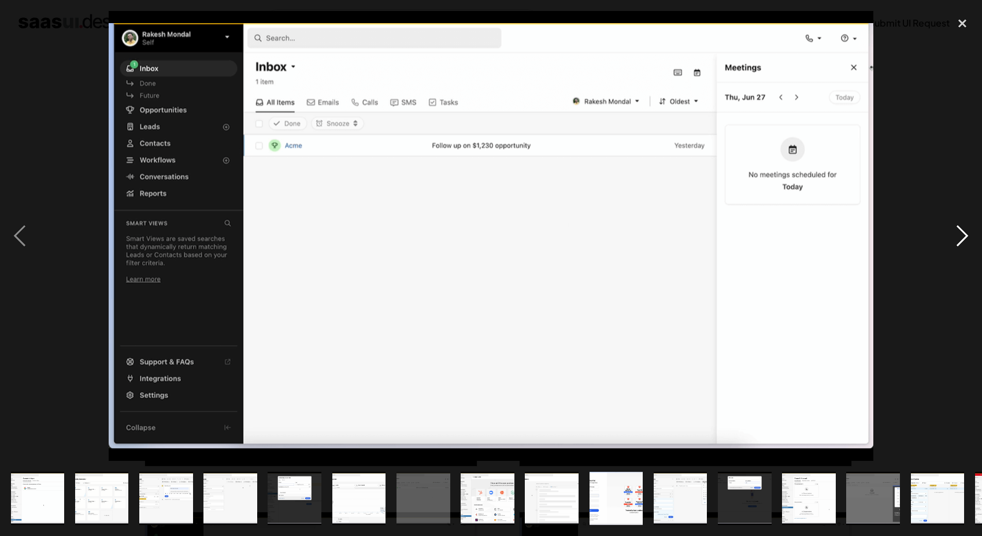
click at [959, 231] on div "next image" at bounding box center [962, 236] width 39 height 450
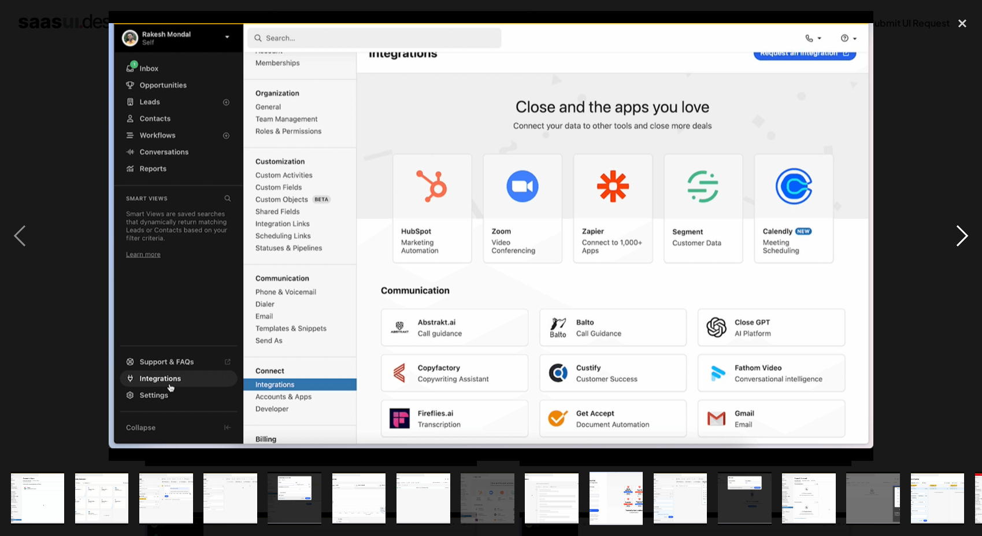
click at [959, 231] on div "next image" at bounding box center [962, 236] width 39 height 450
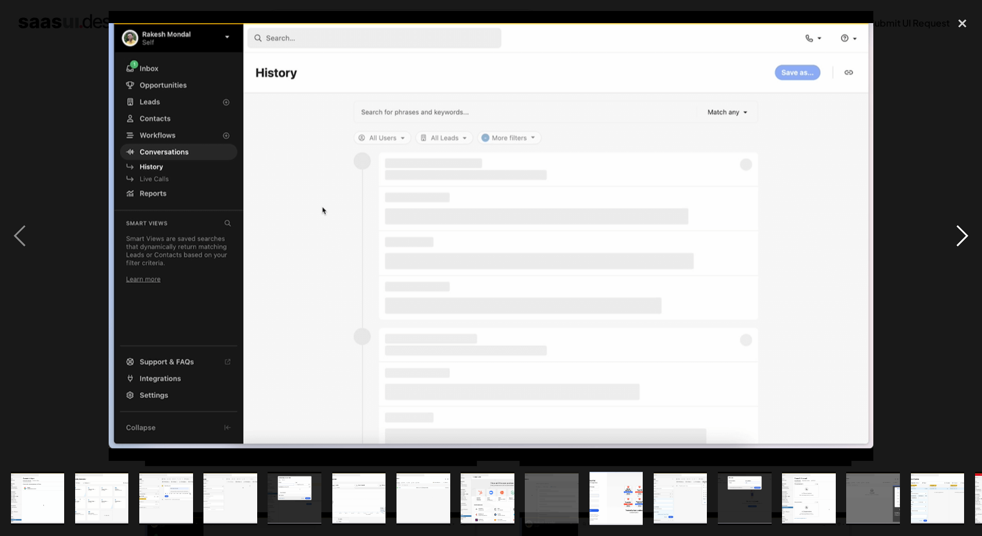
click at [959, 231] on div "next image" at bounding box center [962, 236] width 39 height 450
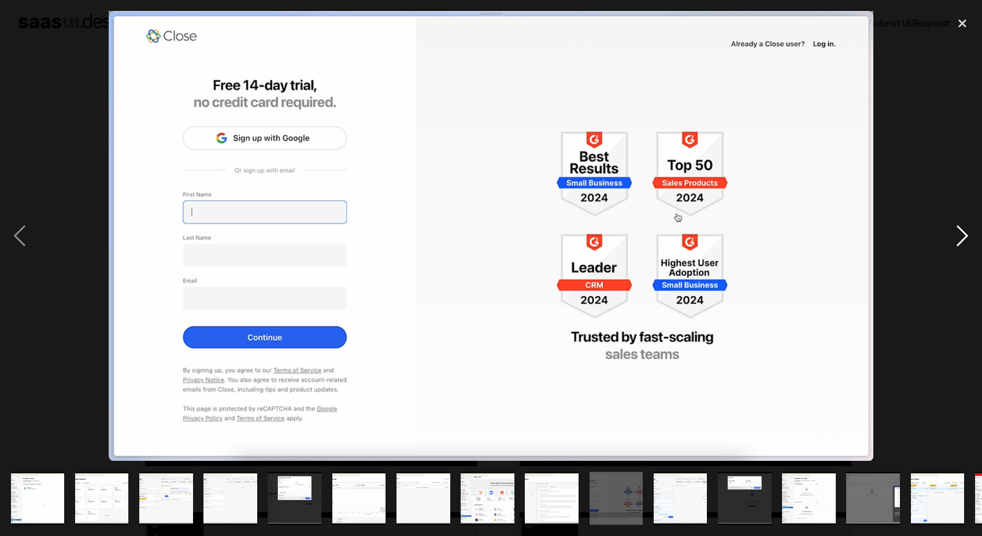
click at [959, 231] on div "next image" at bounding box center [962, 236] width 39 height 450
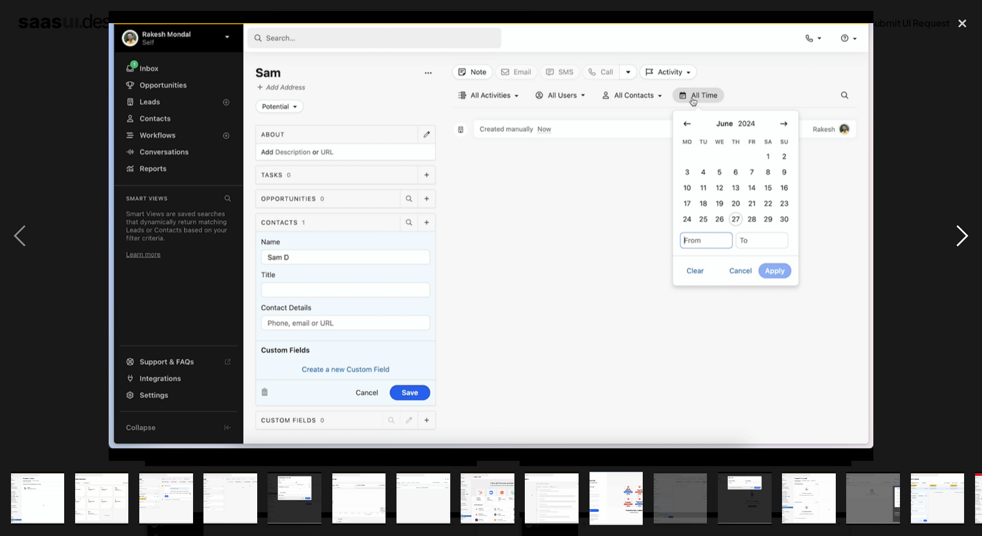
click at [959, 231] on div "next image" at bounding box center [962, 236] width 39 height 450
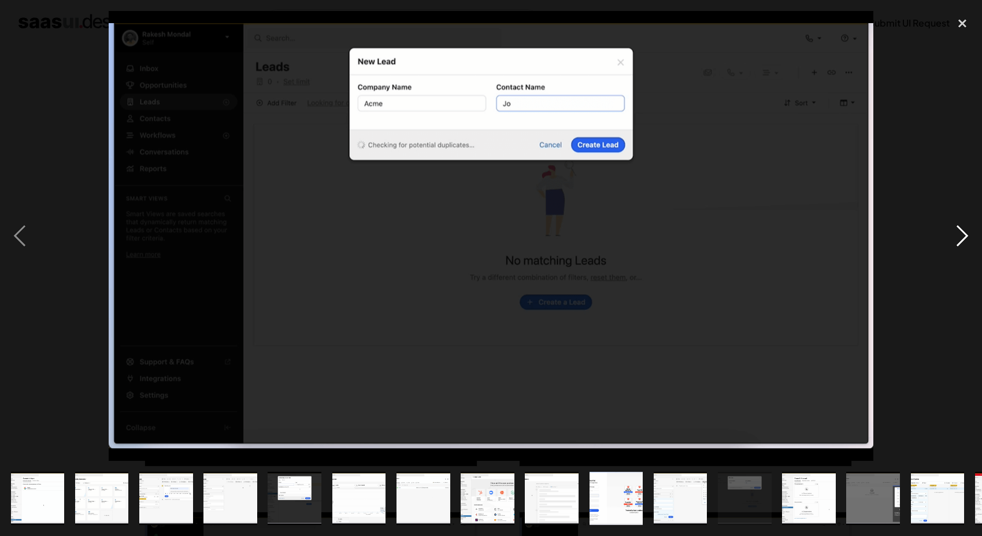
click at [959, 231] on div "next image" at bounding box center [962, 236] width 39 height 450
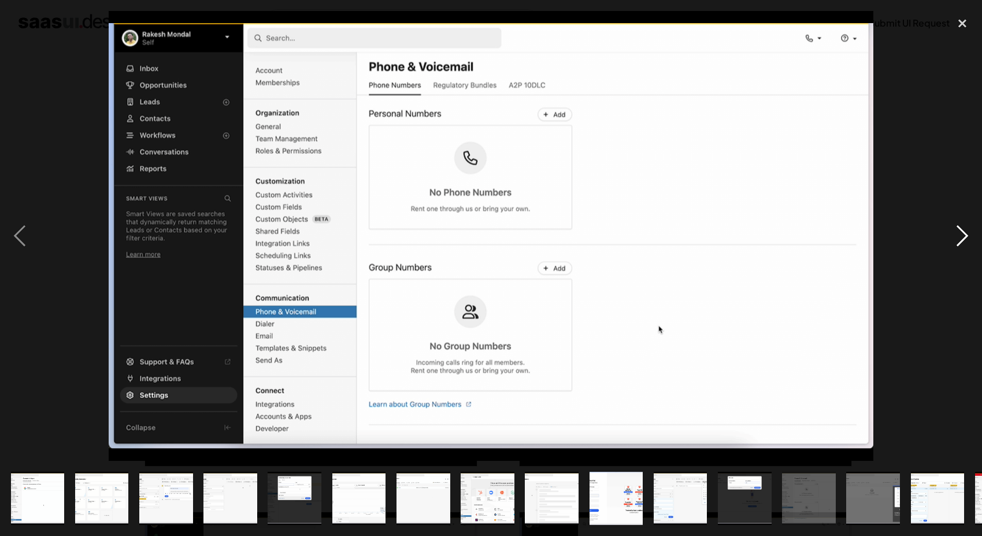
click at [959, 231] on div "next image" at bounding box center [962, 236] width 39 height 450
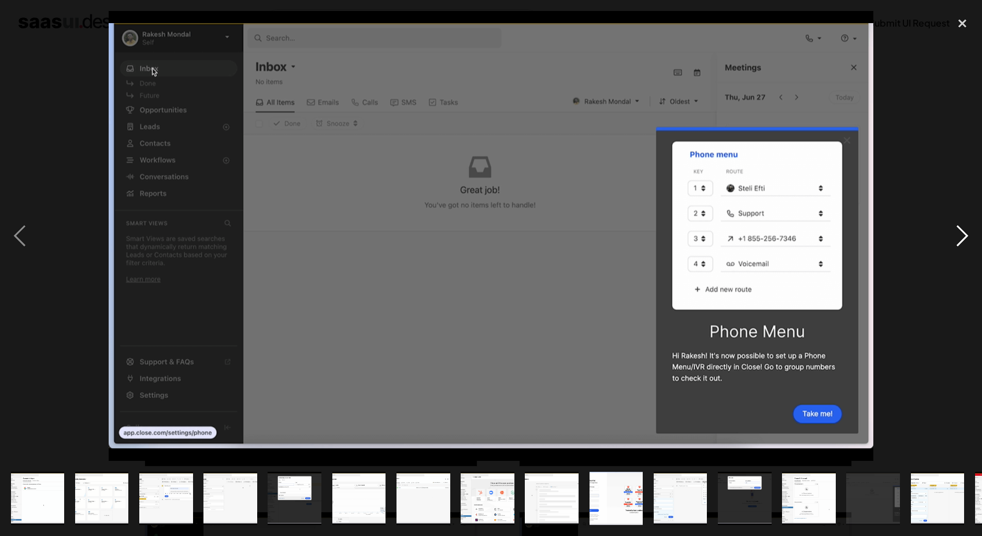
click at [959, 231] on div "next image" at bounding box center [962, 236] width 39 height 450
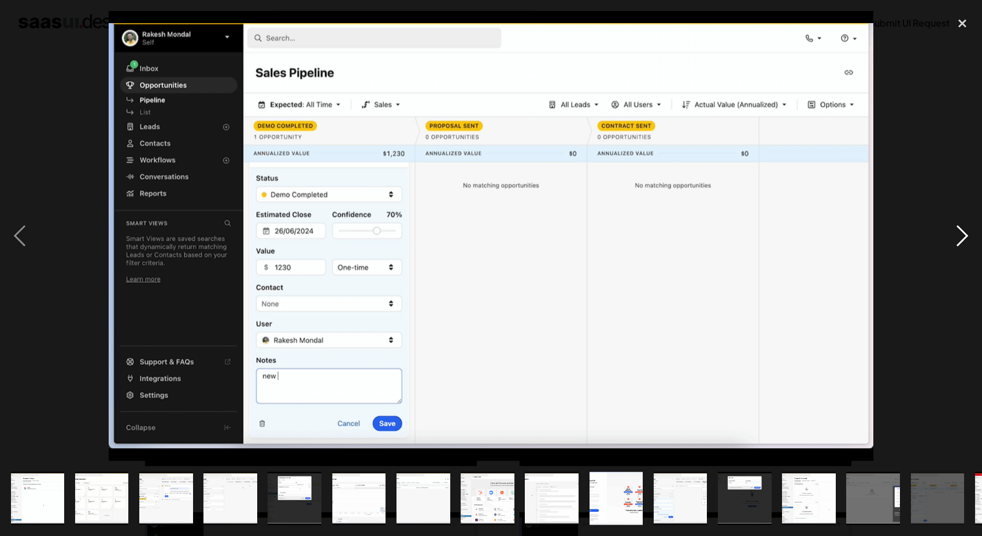
click at [959, 224] on div "next image" at bounding box center [962, 236] width 39 height 450
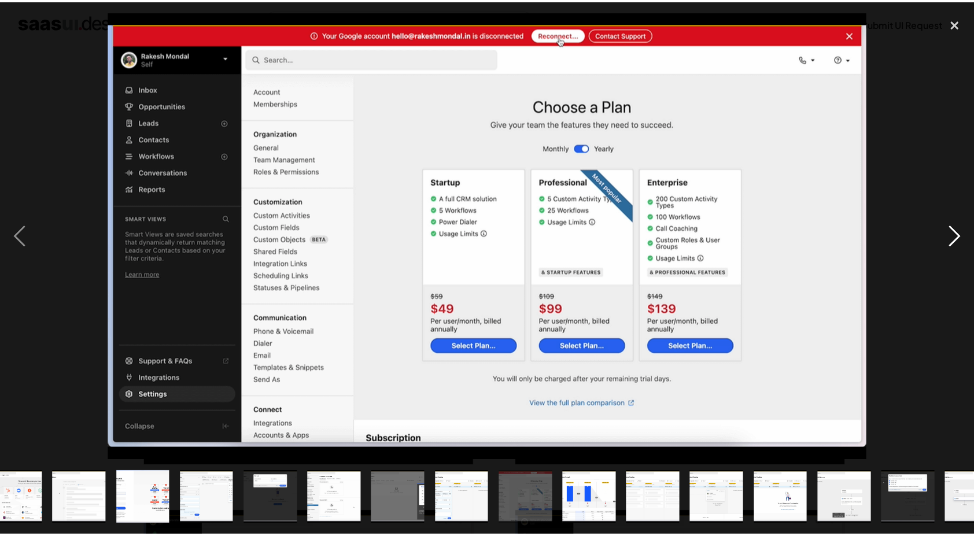
scroll to position [0, 506]
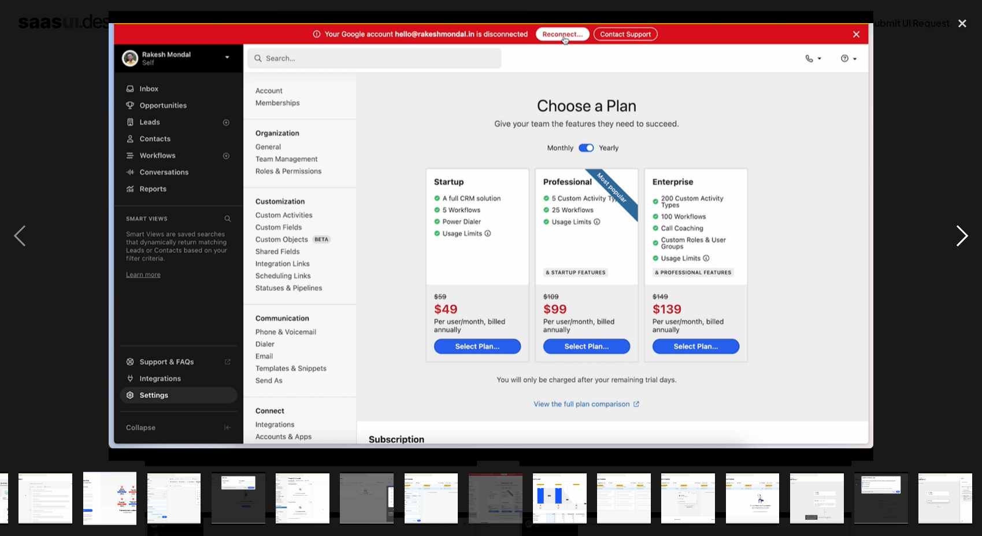
click at [959, 224] on div "next image" at bounding box center [962, 236] width 39 height 450
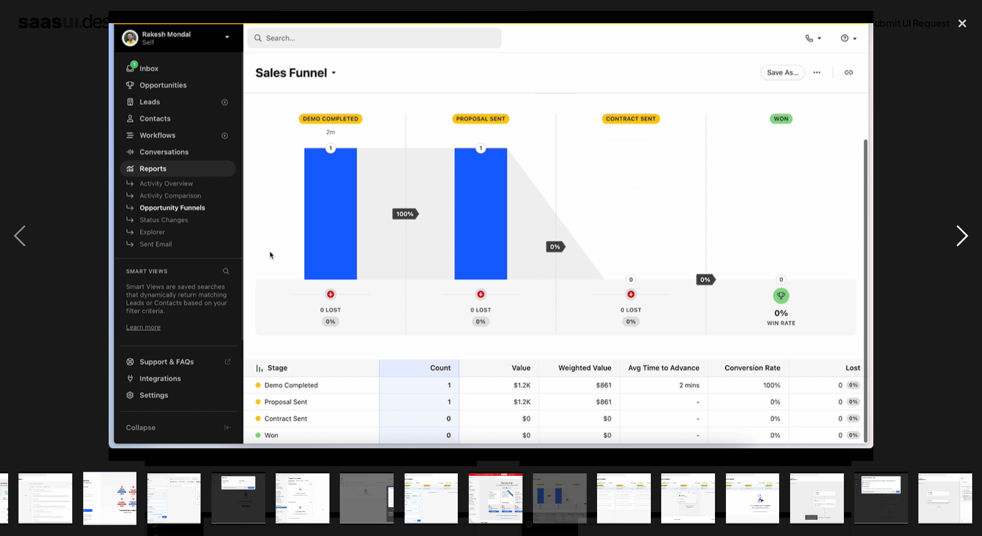
click at [959, 224] on div "next image" at bounding box center [962, 236] width 39 height 450
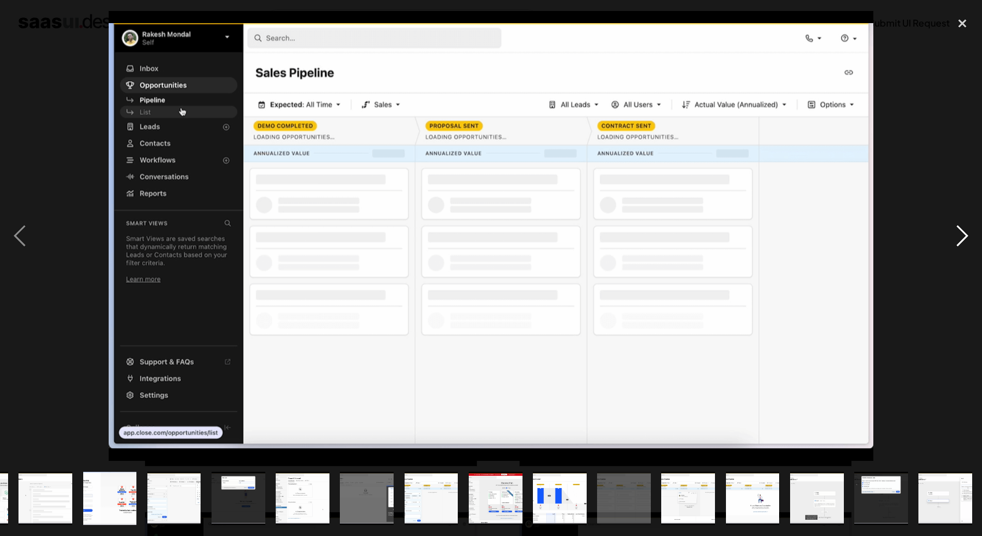
click at [959, 224] on div "next image" at bounding box center [962, 236] width 39 height 450
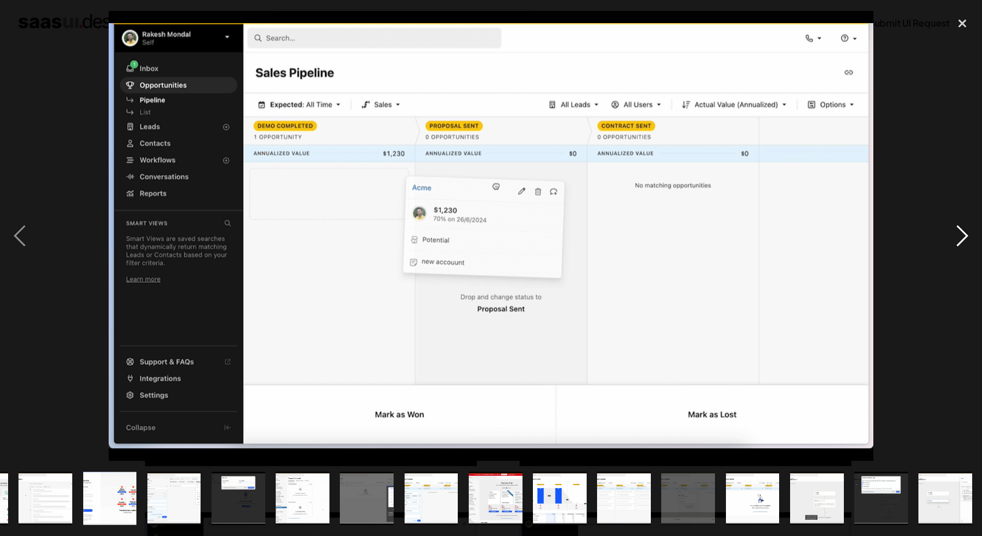
click at [959, 224] on div "next image" at bounding box center [962, 236] width 39 height 450
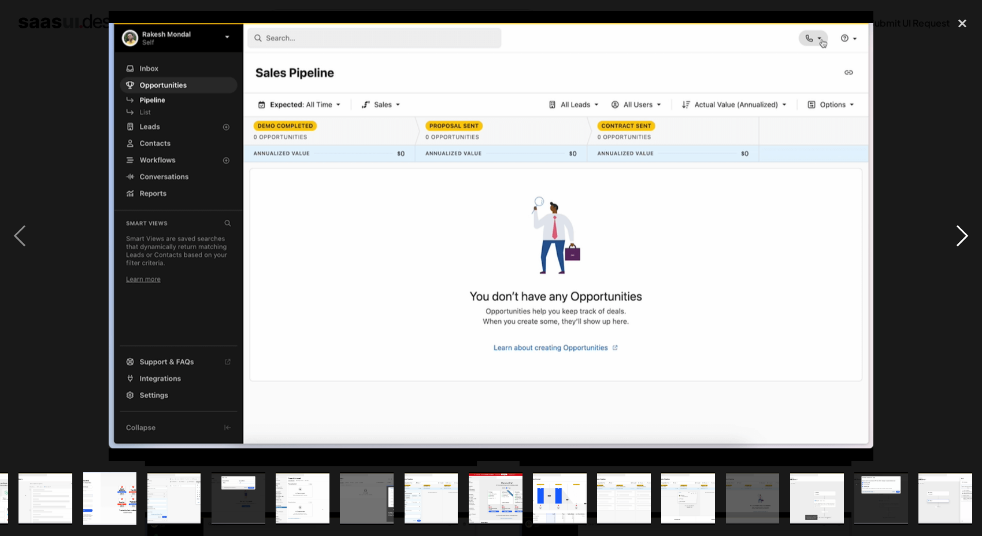
click at [959, 224] on div "next image" at bounding box center [962, 236] width 39 height 450
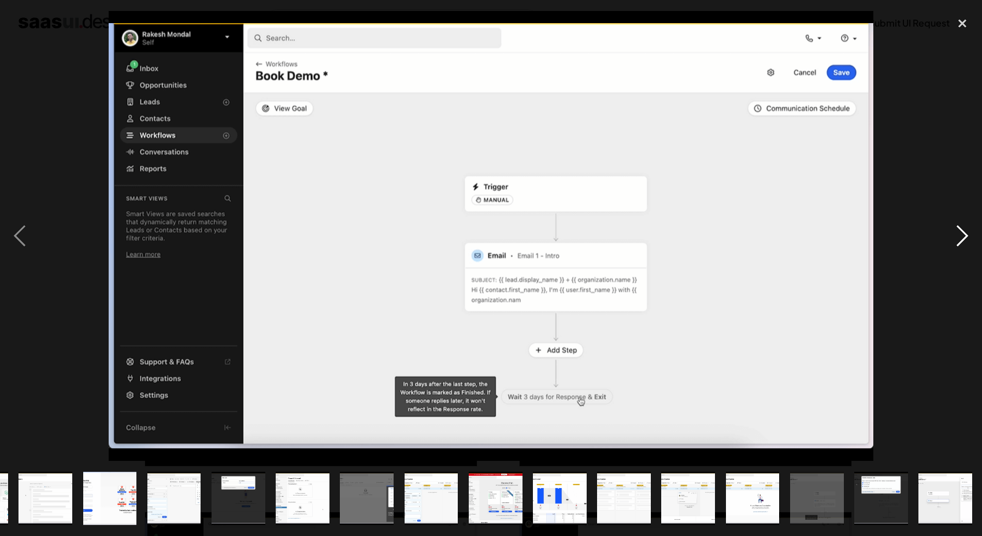
click at [959, 224] on div "next image" at bounding box center [962, 236] width 39 height 450
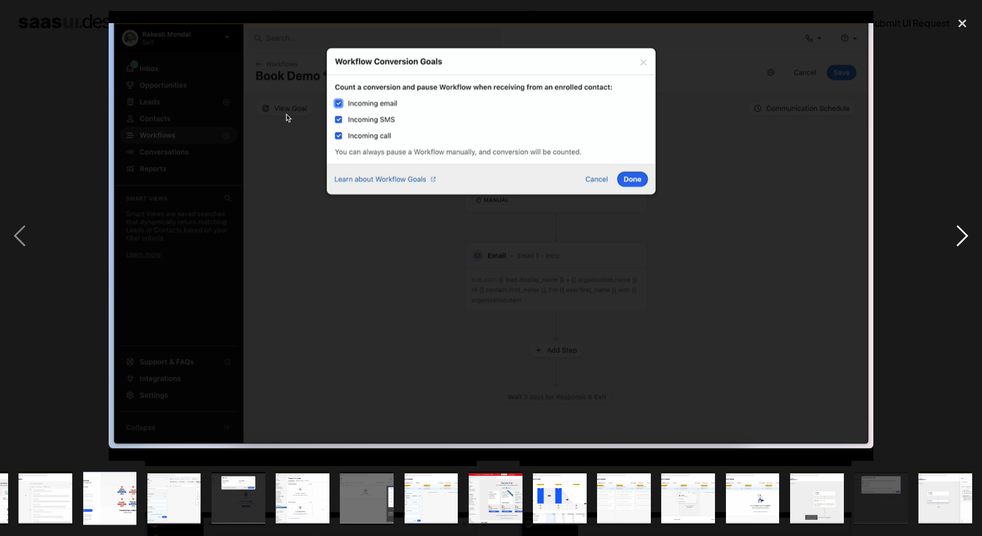
click at [959, 224] on div "next image" at bounding box center [962, 236] width 39 height 450
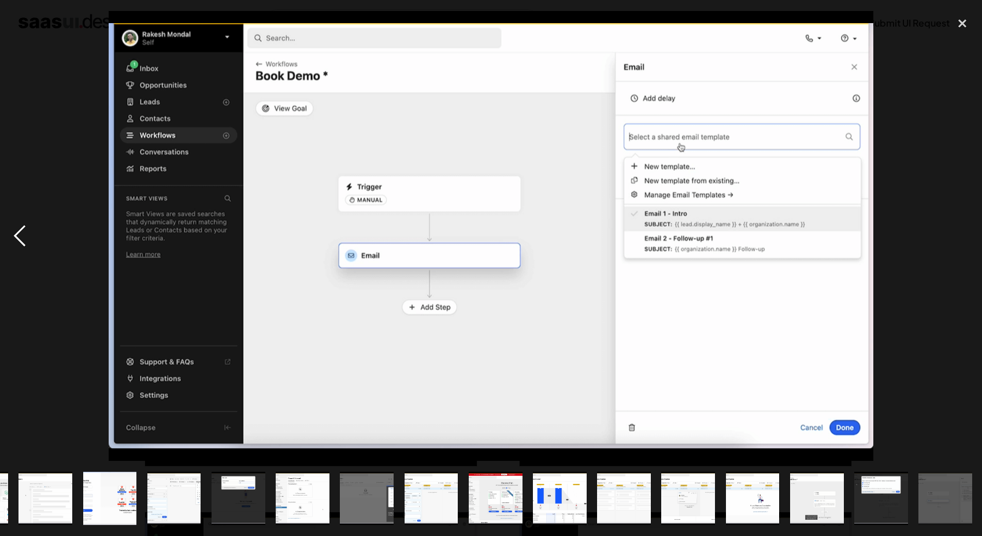
click at [24, 234] on div "previous image" at bounding box center [19, 236] width 39 height 450
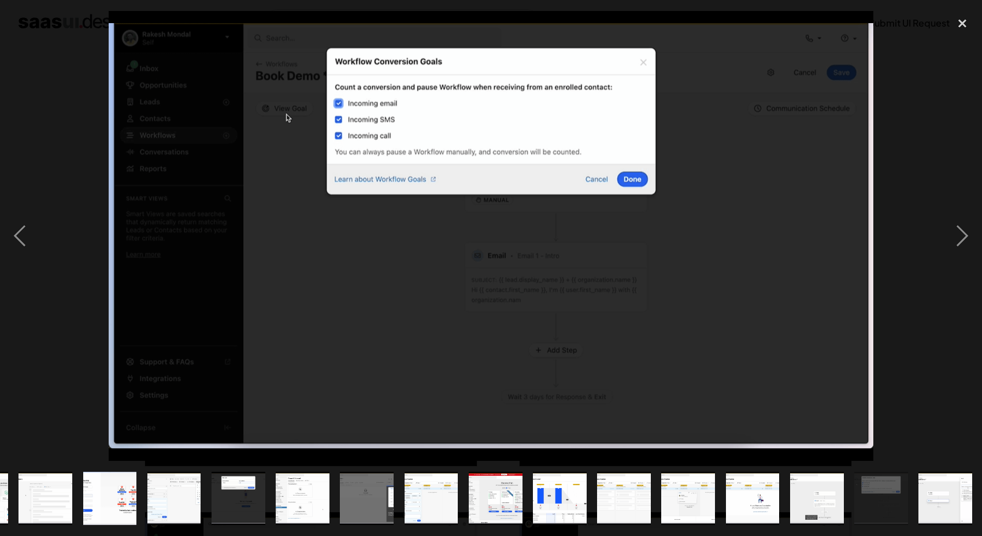
click at [65, 187] on div at bounding box center [491, 236] width 982 height 450
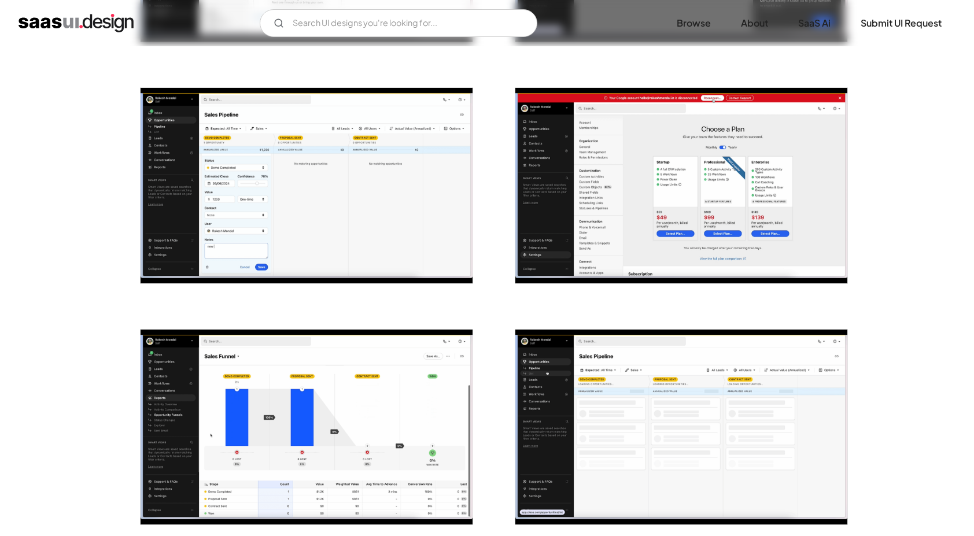
scroll to position [1725, 0]
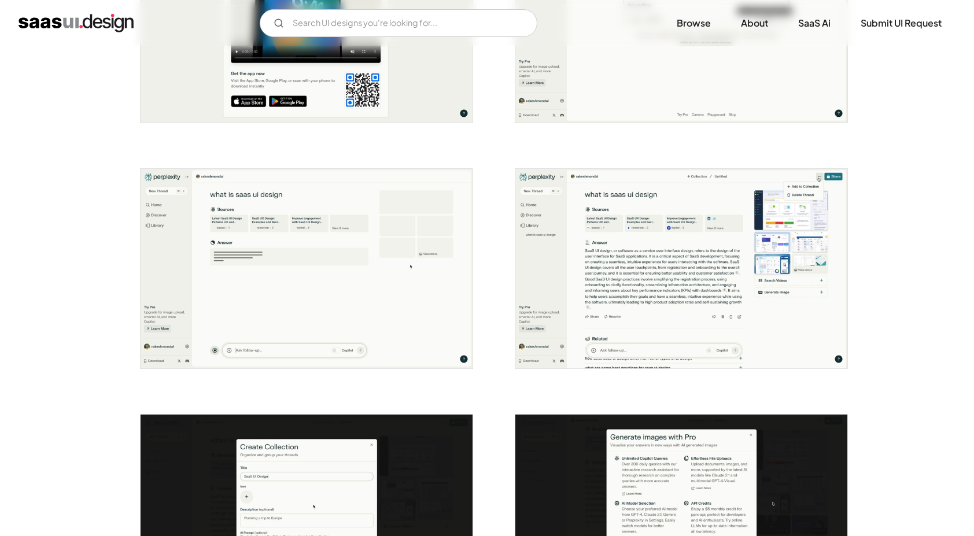
scroll to position [1086, 0]
click at [783, 269] on img "open lightbox" at bounding box center [681, 267] width 332 height 199
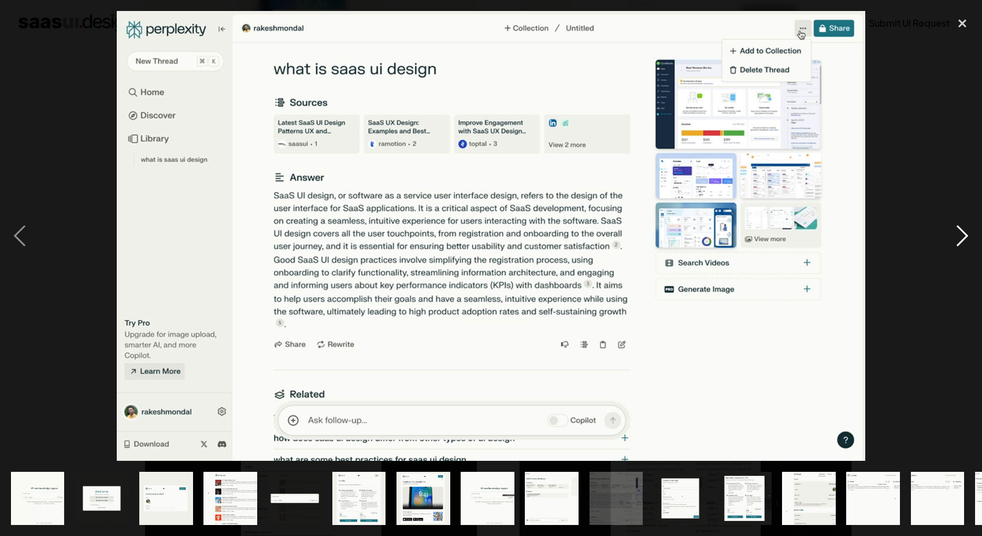
click at [961, 235] on div "next image" at bounding box center [962, 236] width 39 height 450
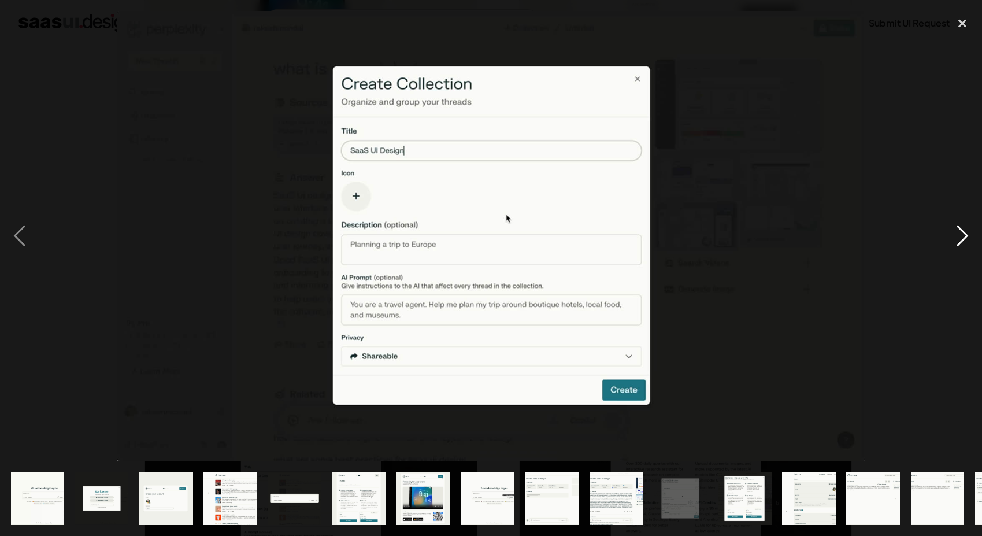
click at [961, 235] on div "next image" at bounding box center [962, 236] width 39 height 450
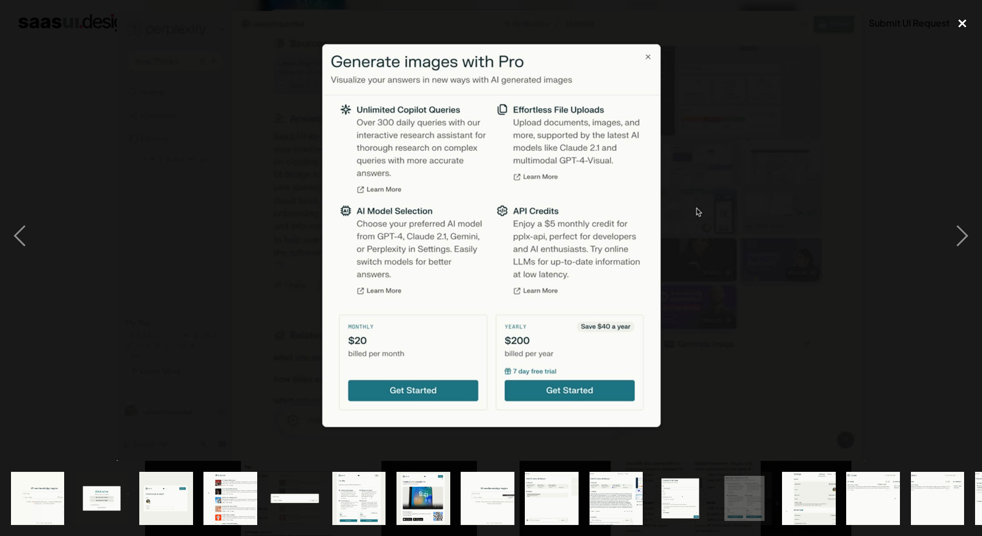
click at [957, 21] on div "close lightbox" at bounding box center [962, 23] width 39 height 25
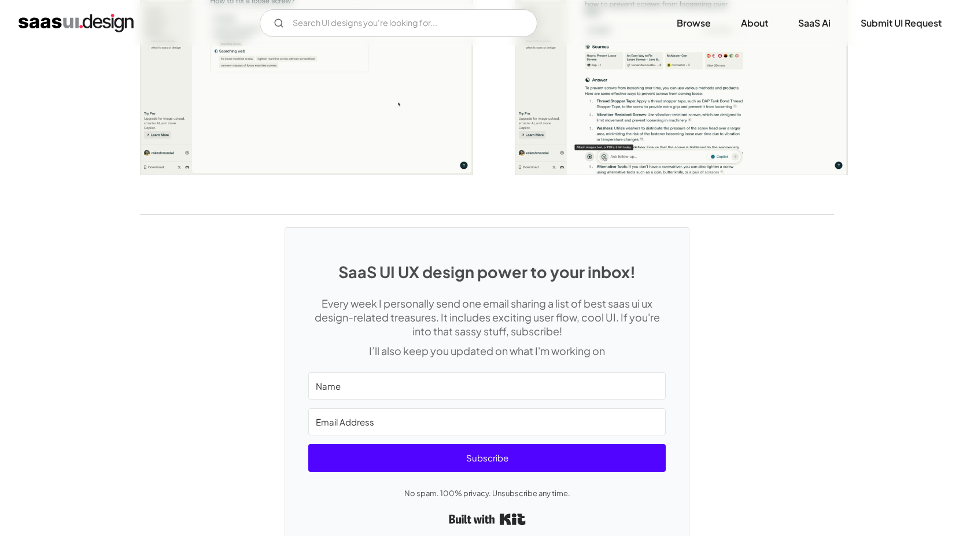
scroll to position [2263, 0]
